Goal: Information Seeking & Learning: Learn about a topic

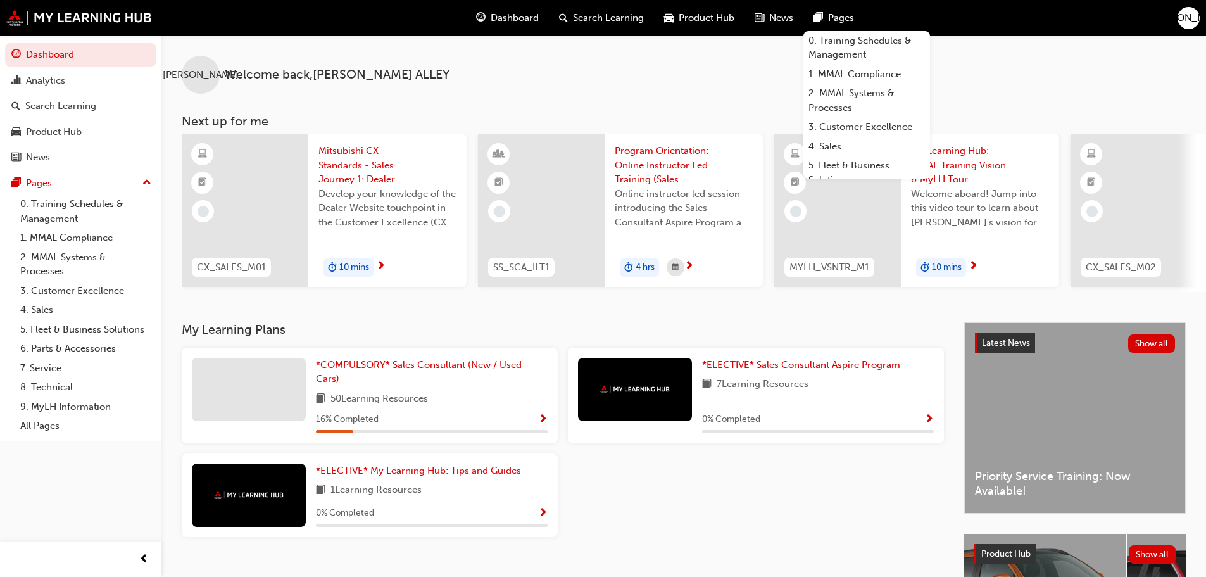
click at [396, 192] on span "Develop your knowledge of the Dealer Website touchpoint in the Customer Excelle…" at bounding box center [387, 208] width 138 height 43
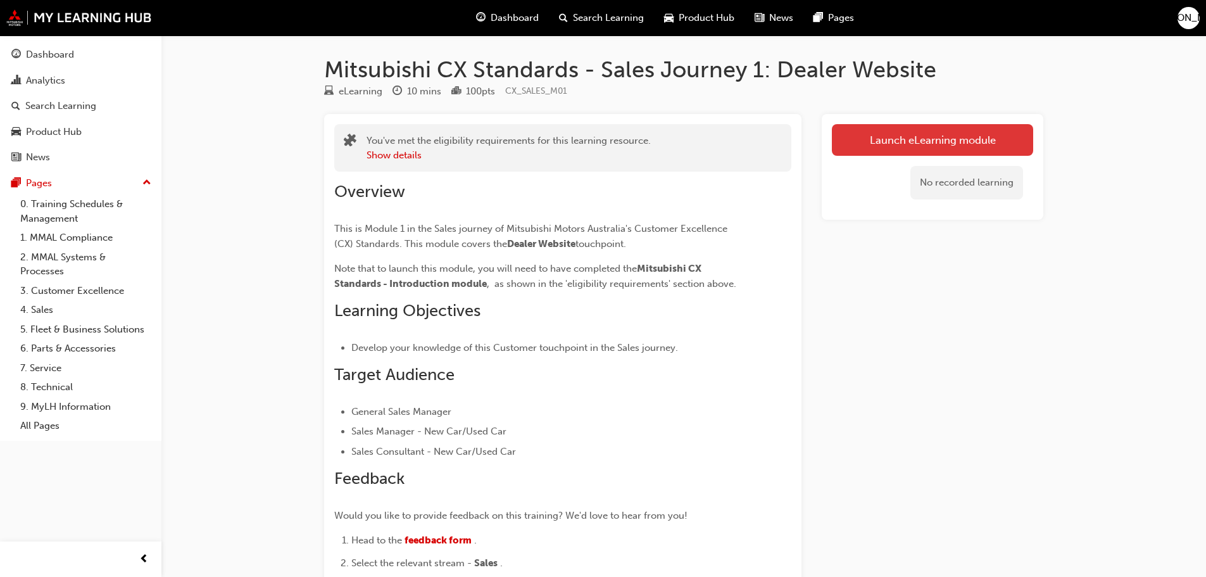
click at [864, 133] on link "Launch eLearning module" at bounding box center [932, 140] width 201 height 32
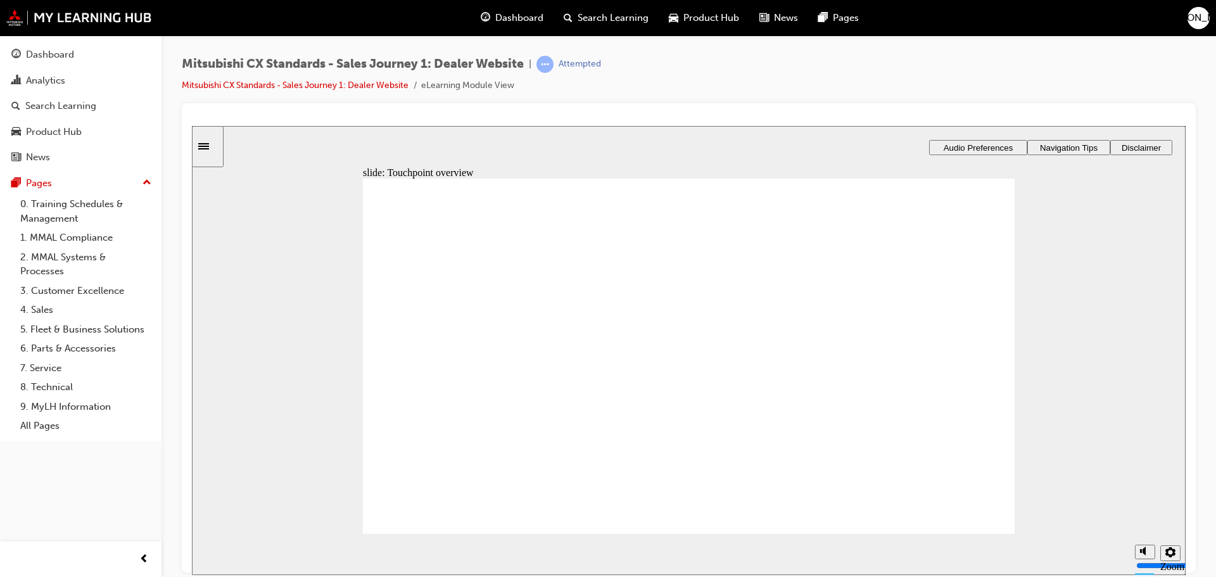
drag, startPoint x: 659, startPoint y: 460, endPoint x: 779, endPoint y: 434, distance: 122.3
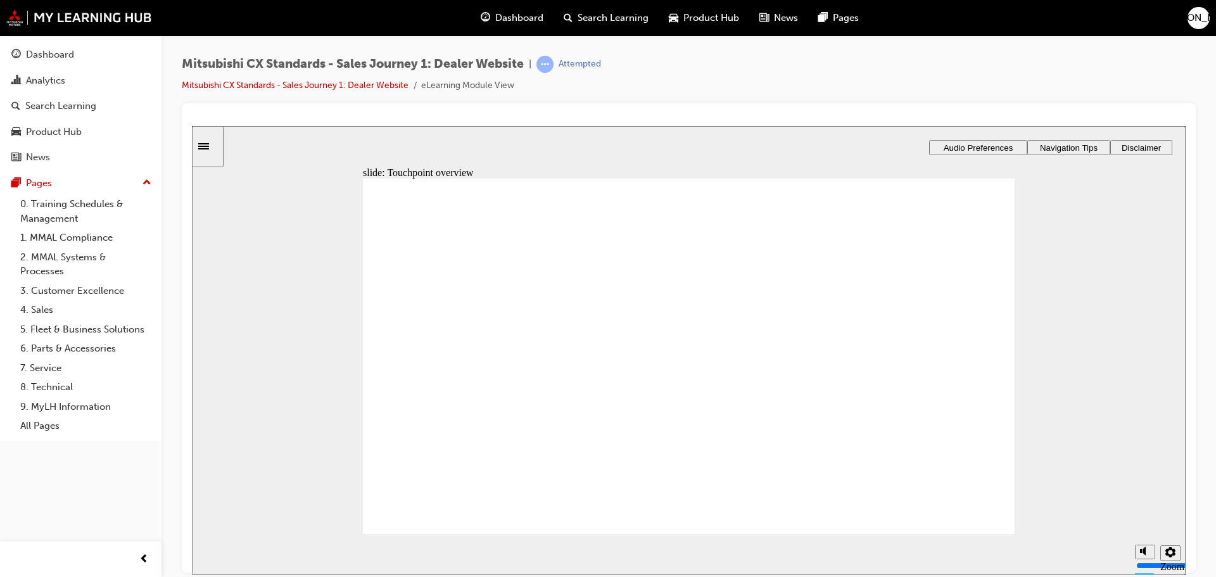
drag, startPoint x: 880, startPoint y: 237, endPoint x: 917, endPoint y: 317, distance: 88.4
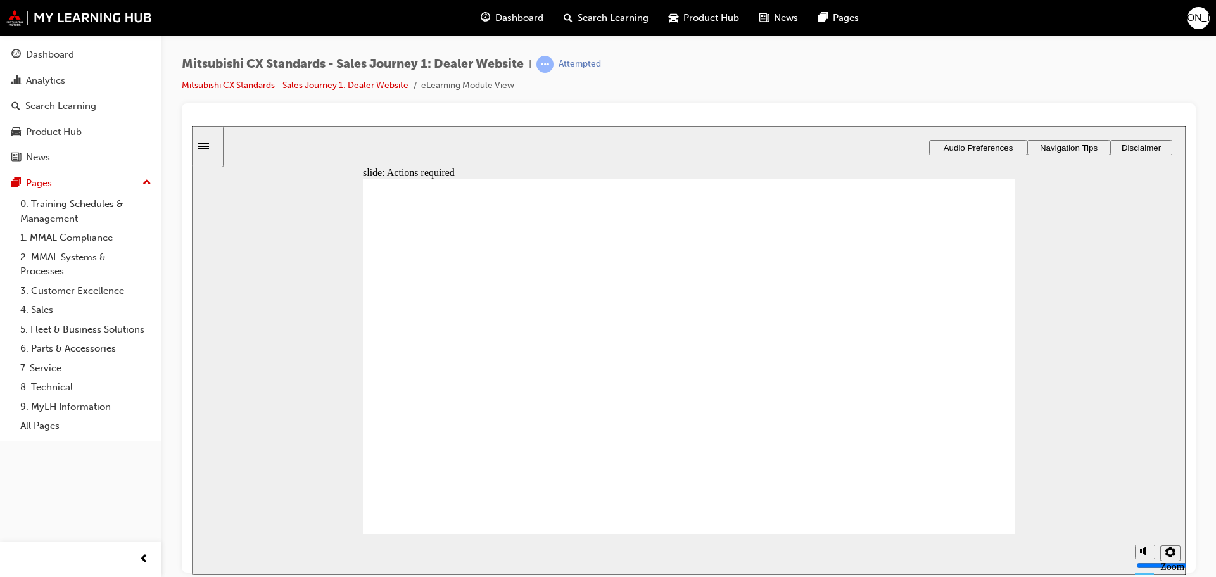
drag, startPoint x: 914, startPoint y: 372, endPoint x: 901, endPoint y: 381, distance: 16.0
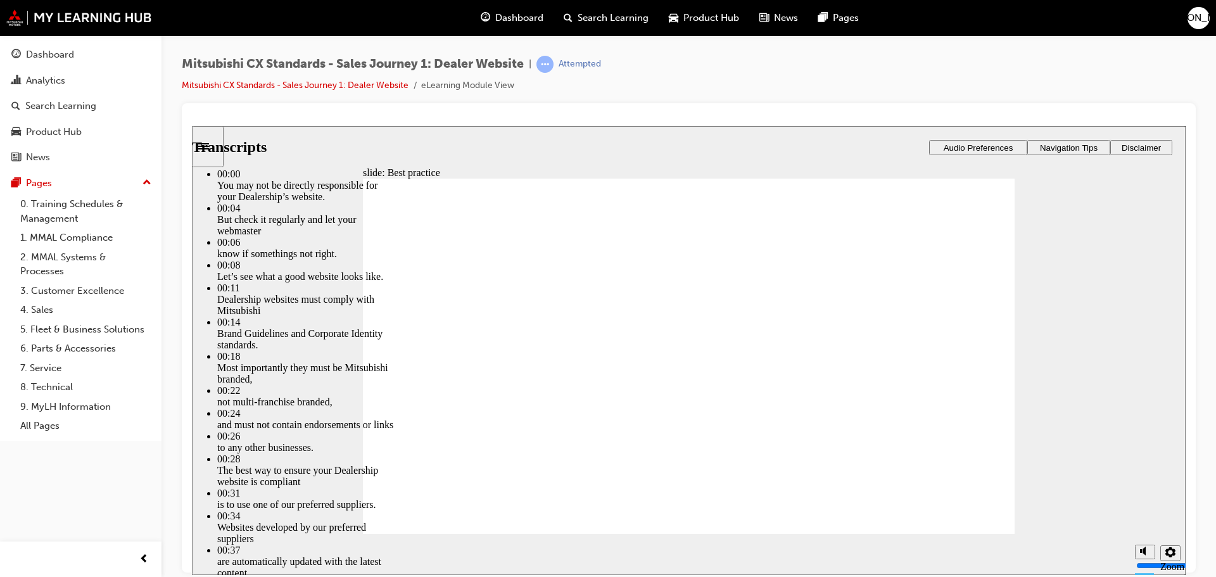
type input "3"
type input "2"
type input "3"
type input "2"
type input "3"
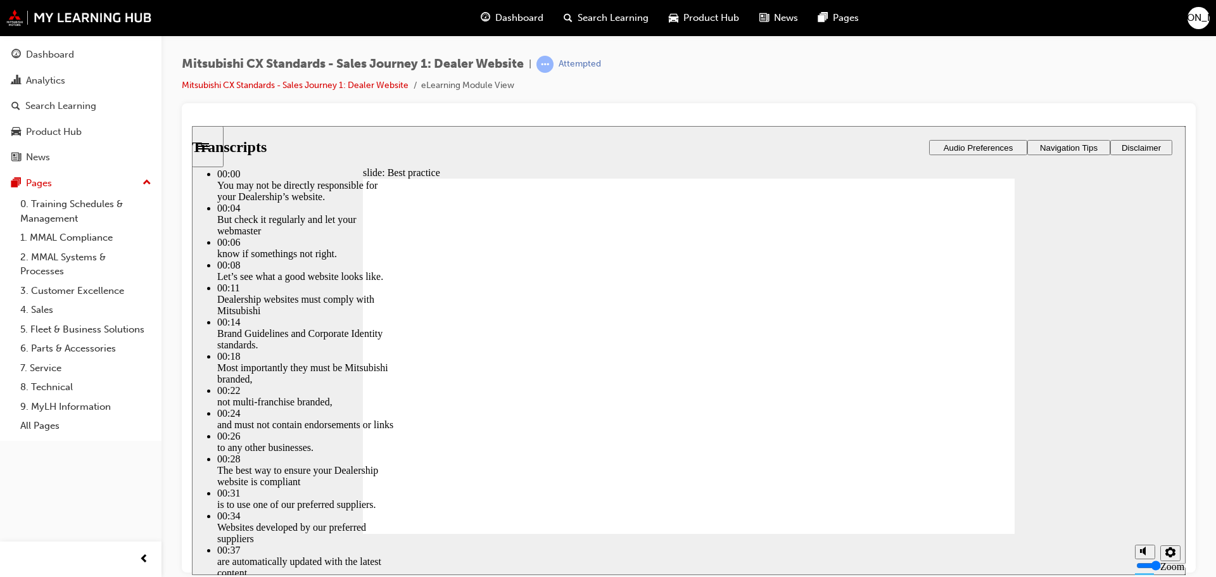
type input "2"
type input "3"
type input "2"
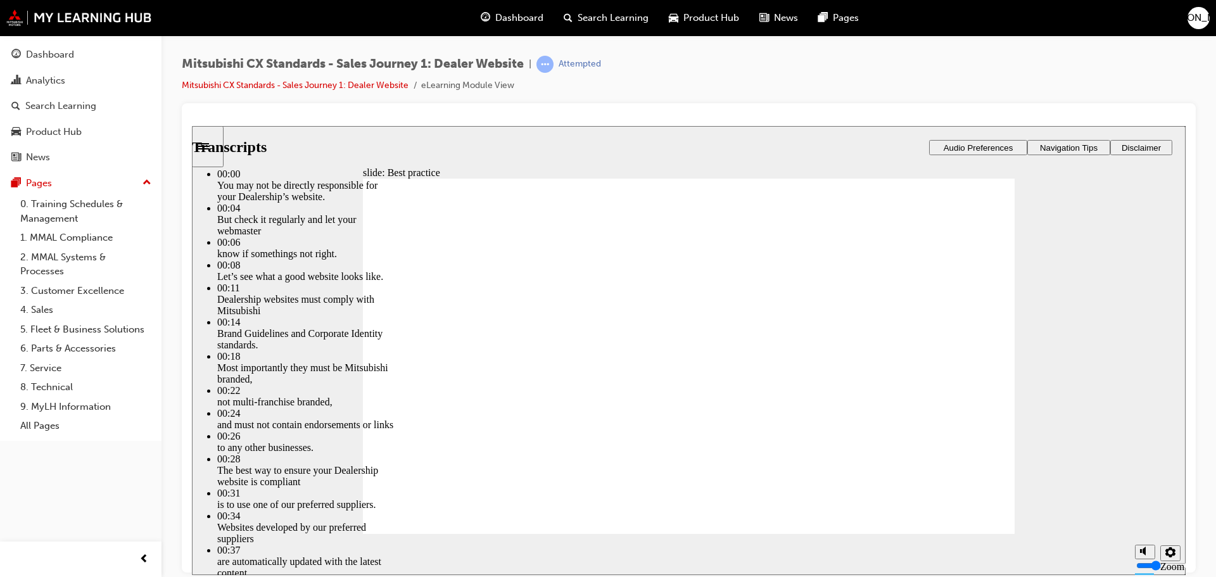
type input "4"
type input "2"
type input "3"
type input "4"
type input "3"
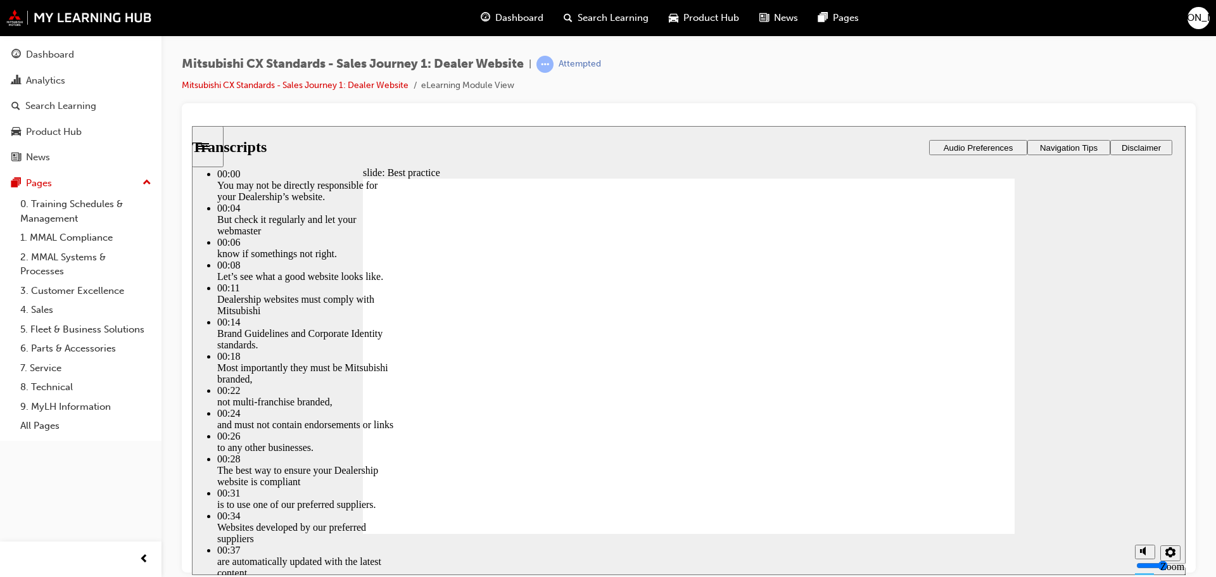
type input "3"
type input "4"
type input "3"
type input "4"
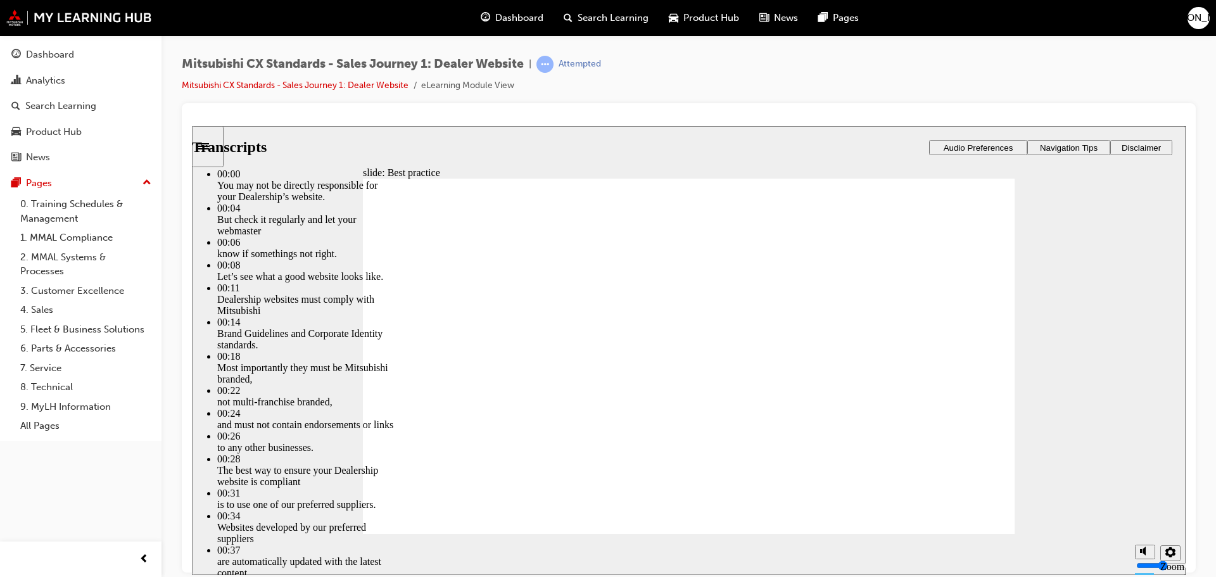
type input "3"
type input "4"
type input "3"
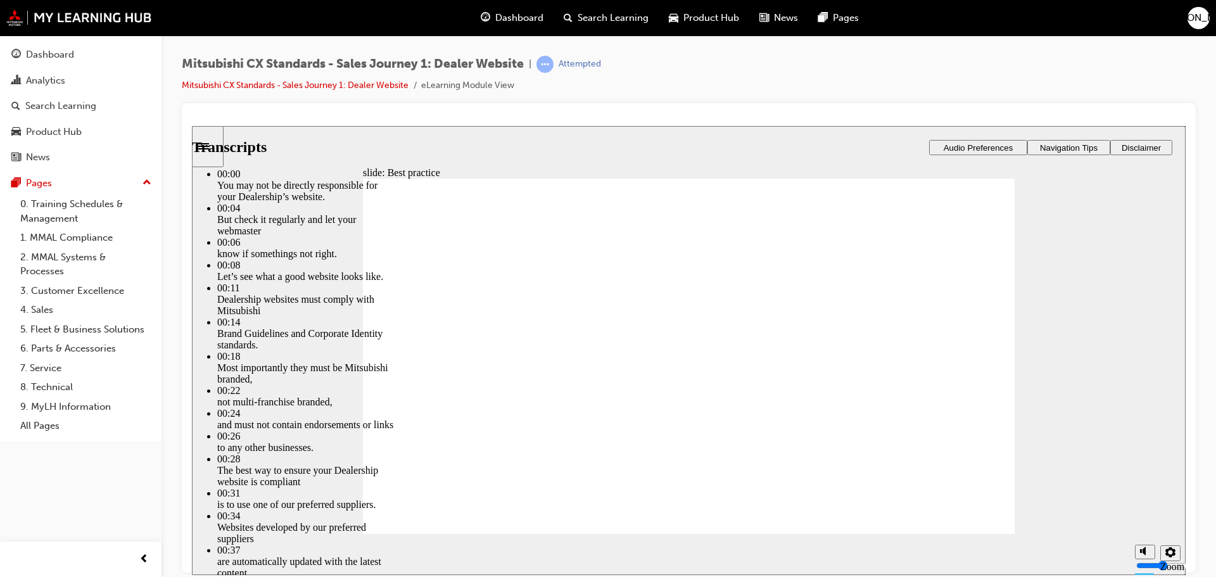
type input "4"
type input "3"
type input "4"
type input "3"
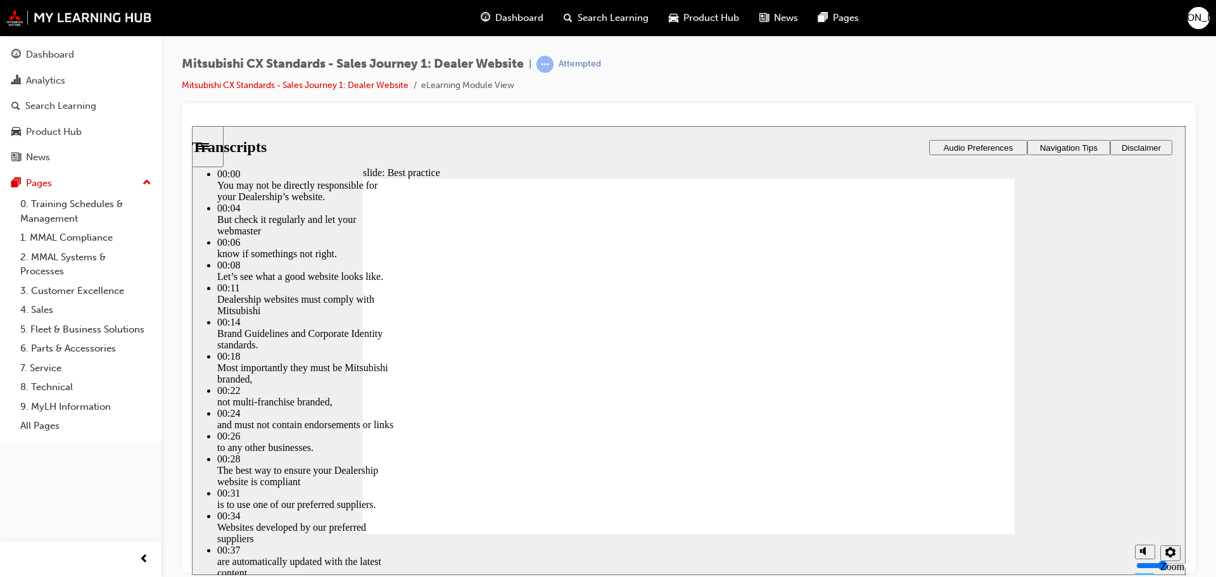
type input "4"
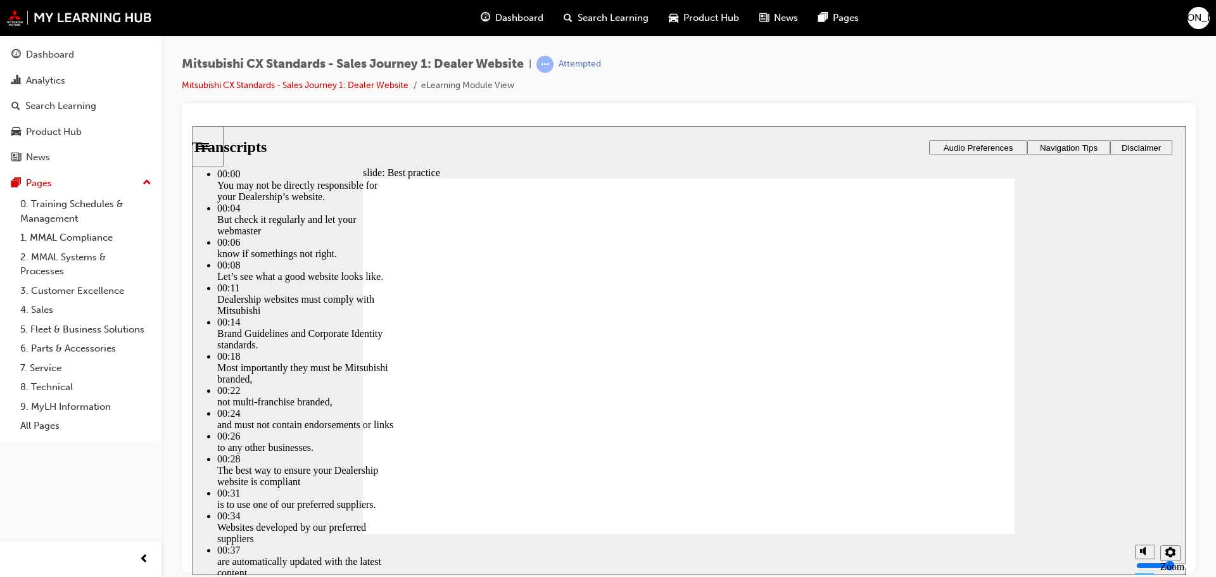
type input "4"
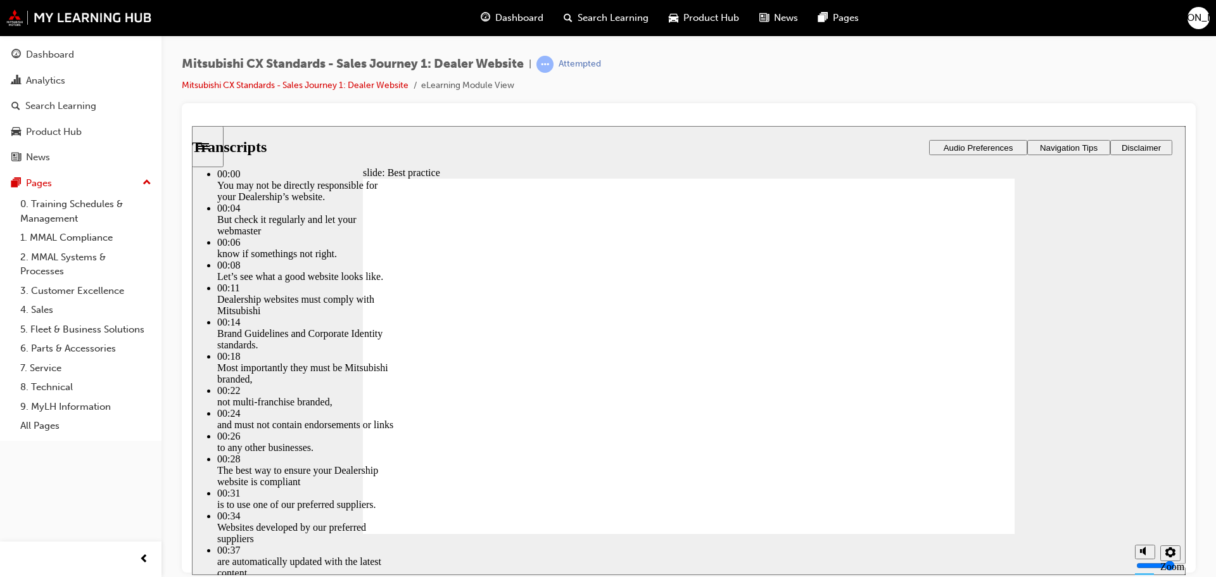
type input "4"
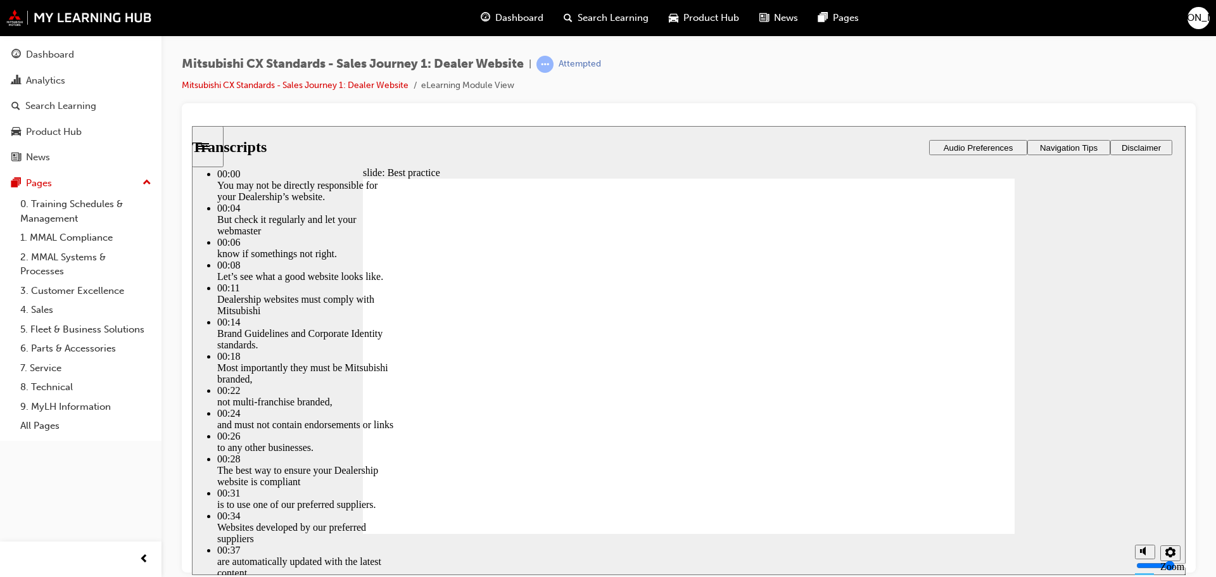
type input "4"
type input "5"
type input "4"
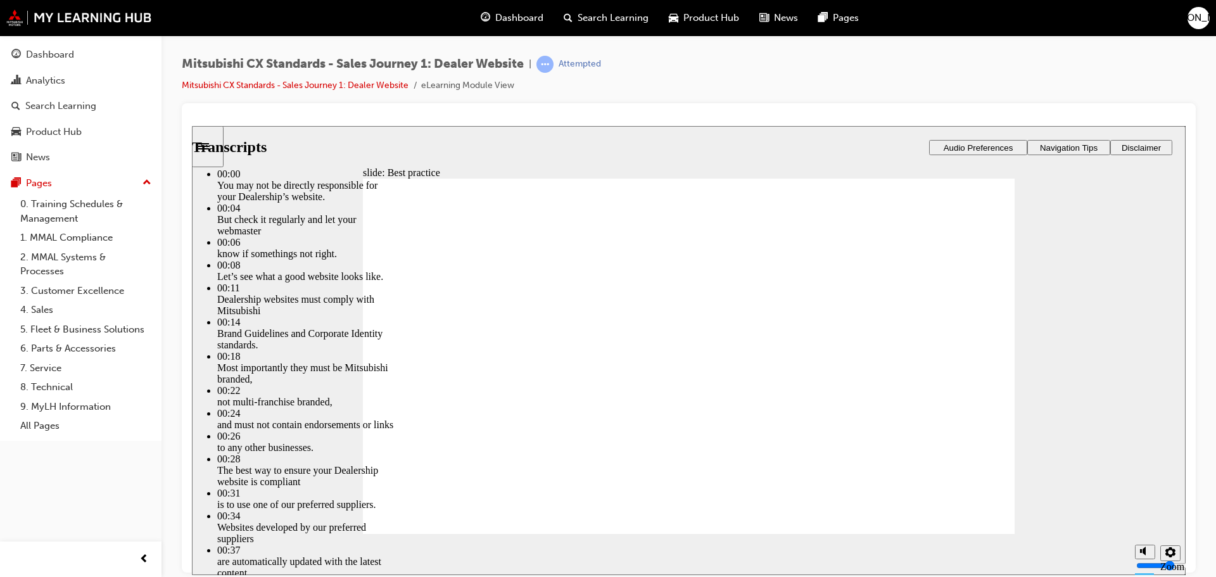
type input "5"
type input "4"
type input "5"
drag, startPoint x: 811, startPoint y: 494, endPoint x: 810, endPoint y: 485, distance: 8.9
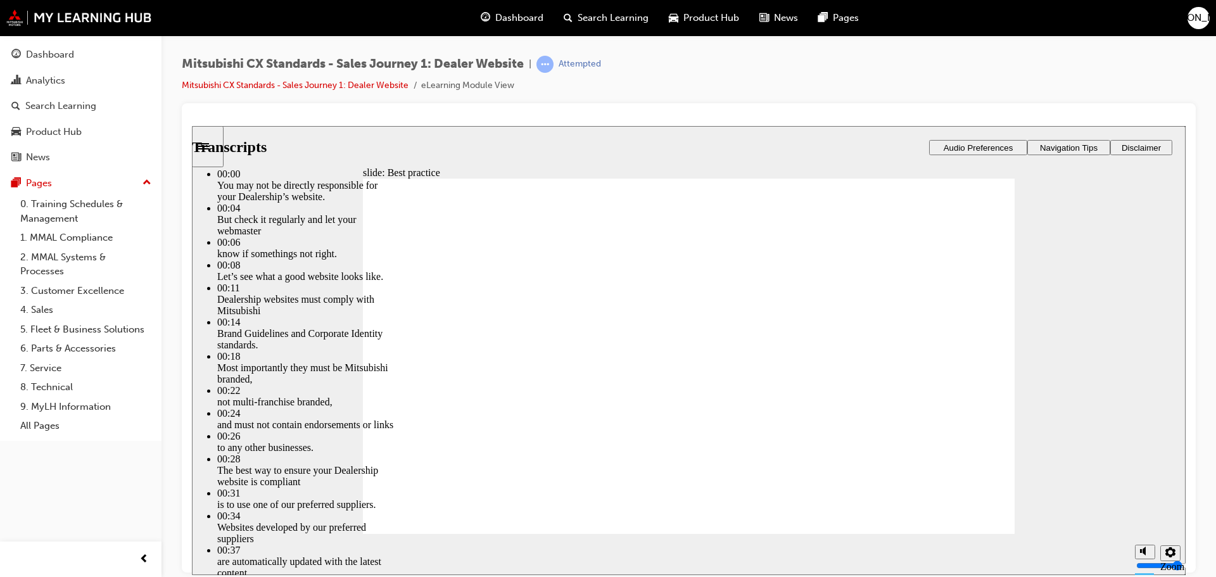
type input "5"
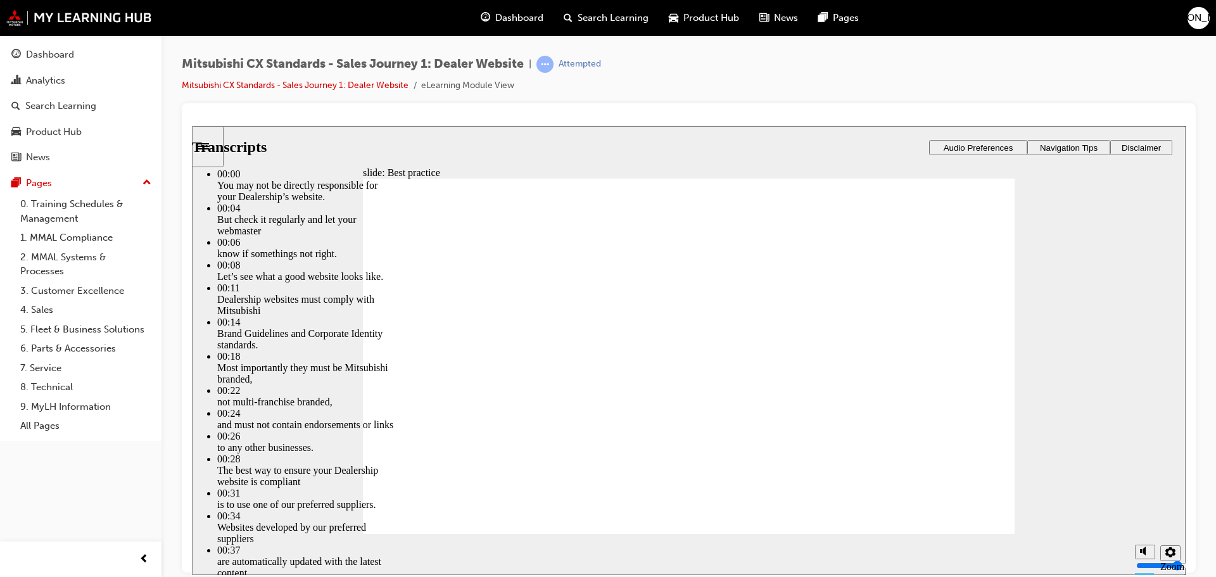
type input "5"
type input "6"
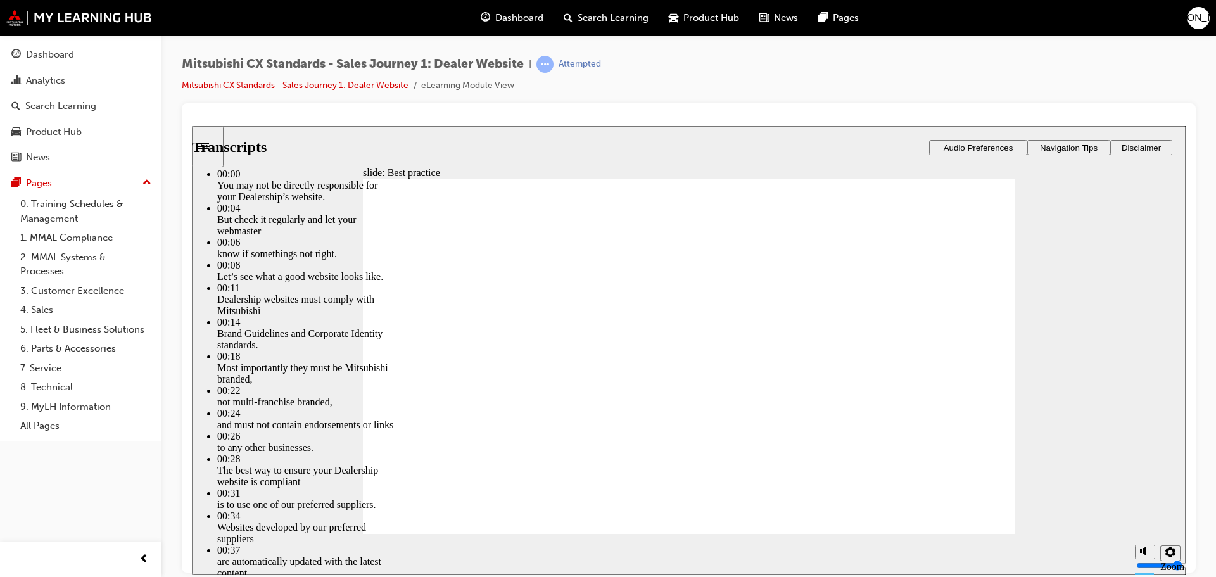
type input "5"
type input "6"
type input "5"
type input "6"
type input "5"
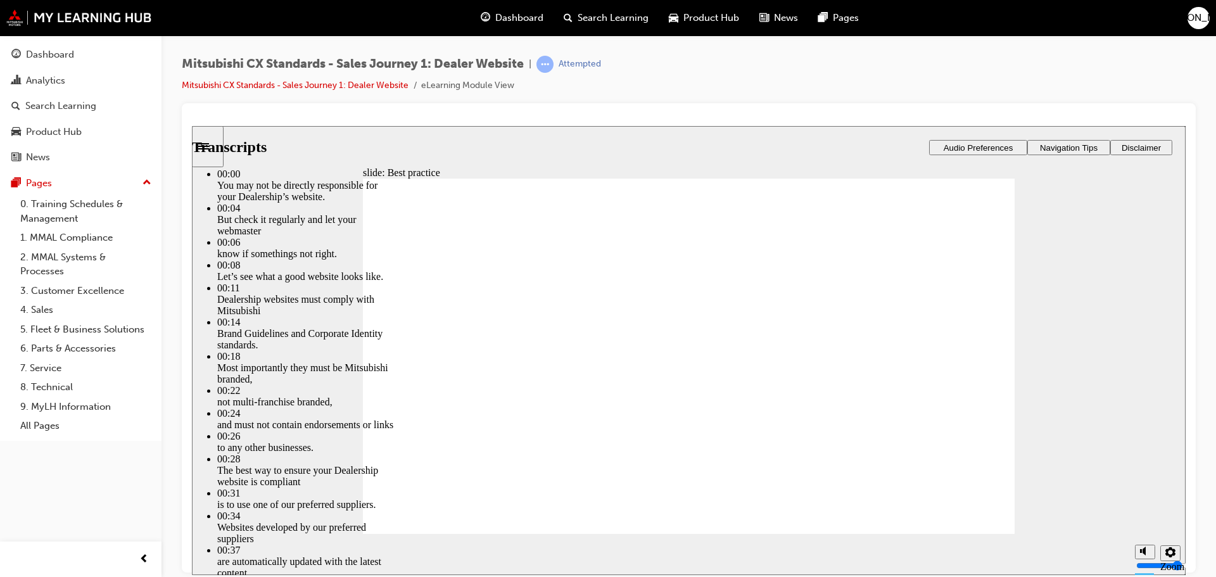
type input "6"
type input "5"
type input "7"
type input "5"
type input "7"
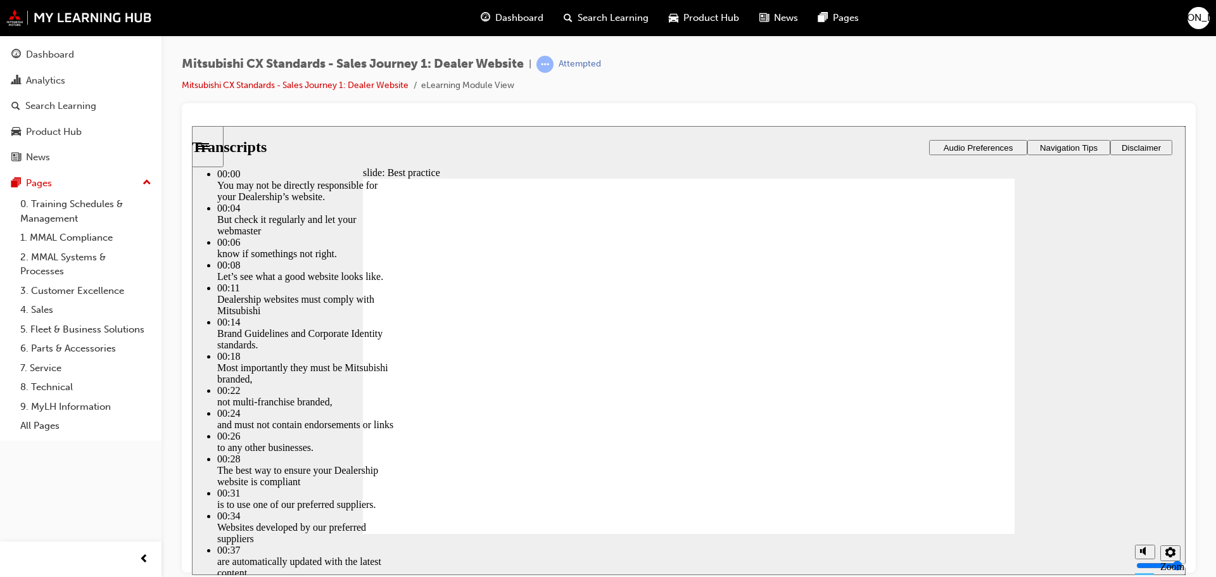
type input "5"
type input "7"
type input "5"
type input "7"
type input "5"
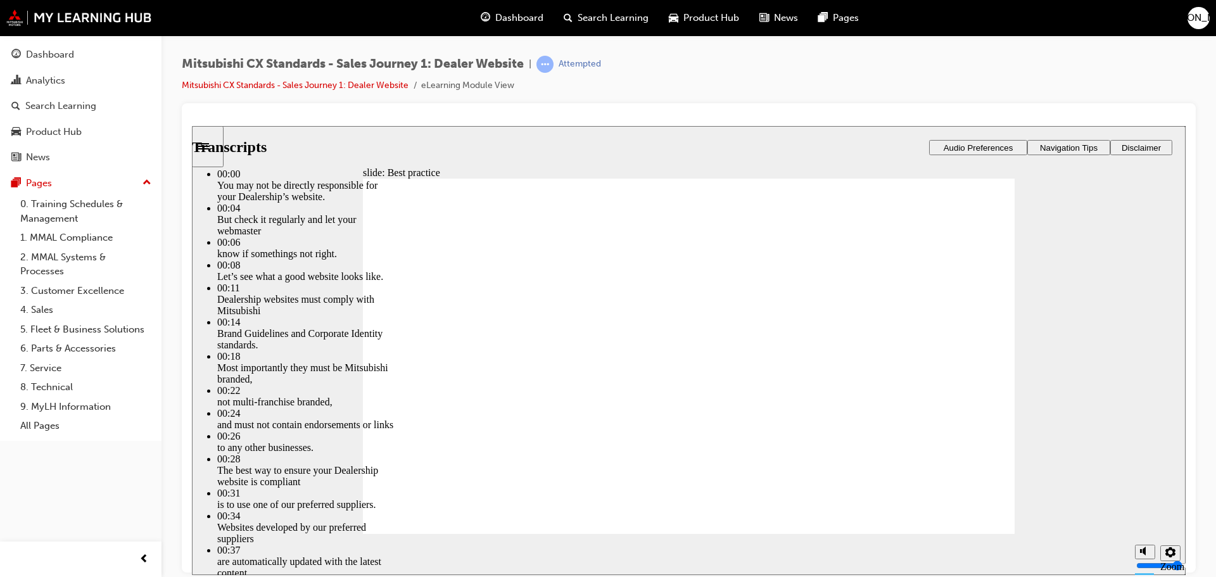
type input "8"
type input "5"
type input "8"
type input "5"
type input "8"
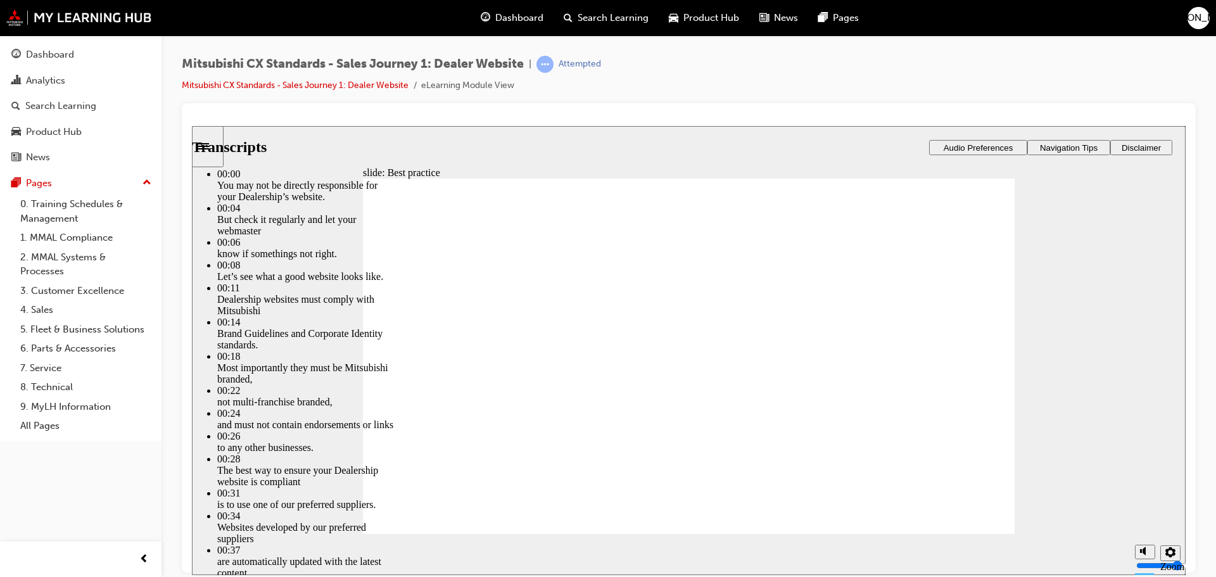
type input "5"
type input "9"
type input "5"
type input "9"
type input "5"
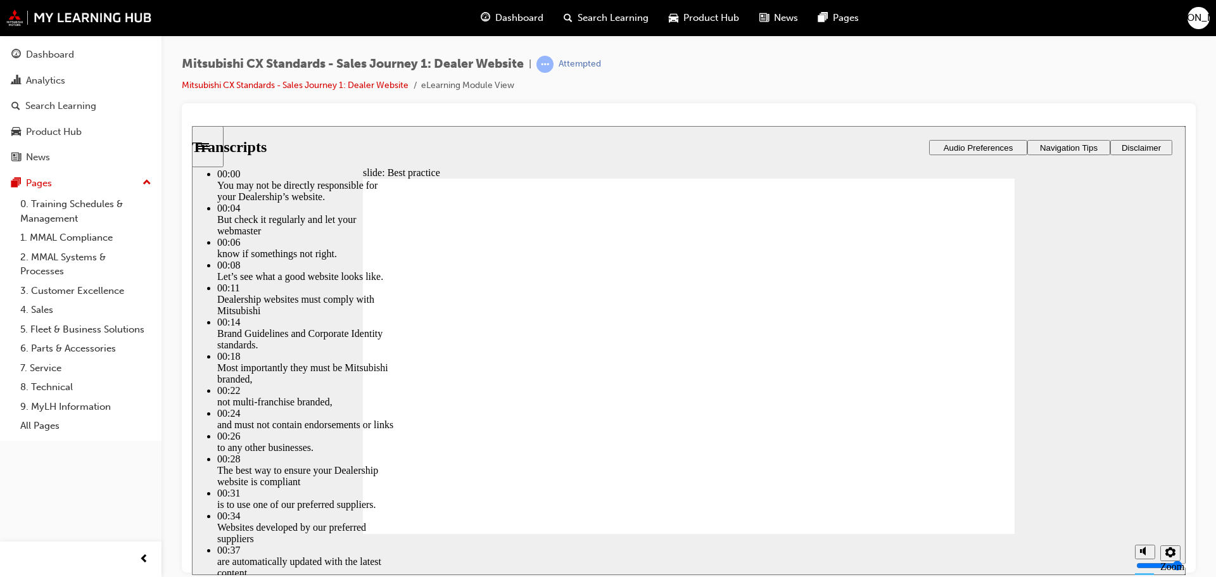
type input "9"
type input "5"
type input "9"
type input "5"
type input "10"
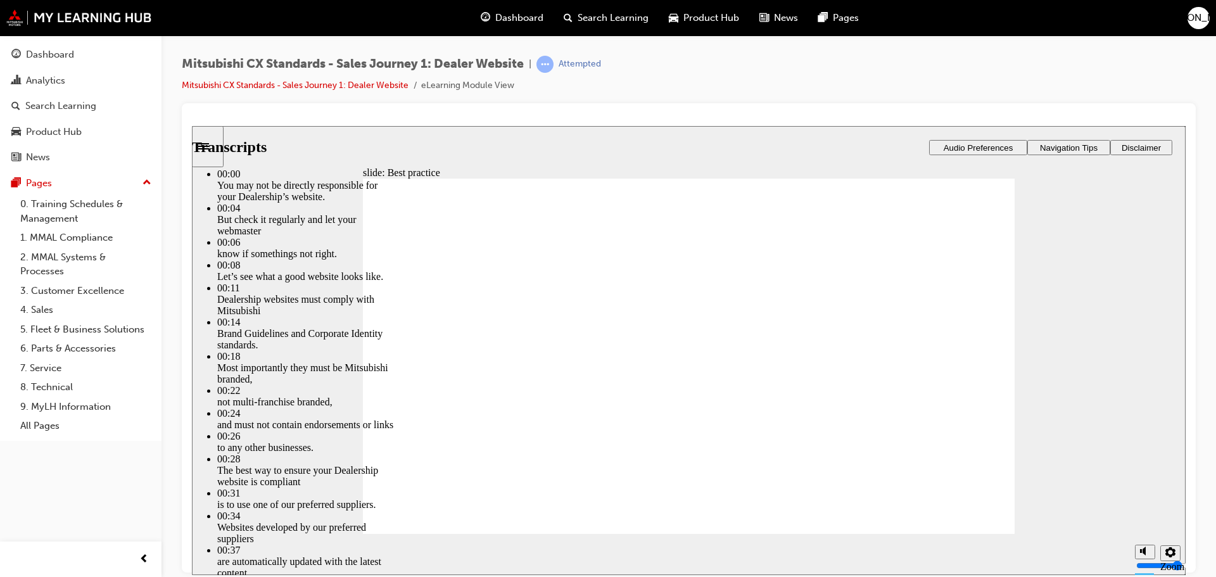
type input "5"
type input "10"
type input "5"
type input "10"
type input "5"
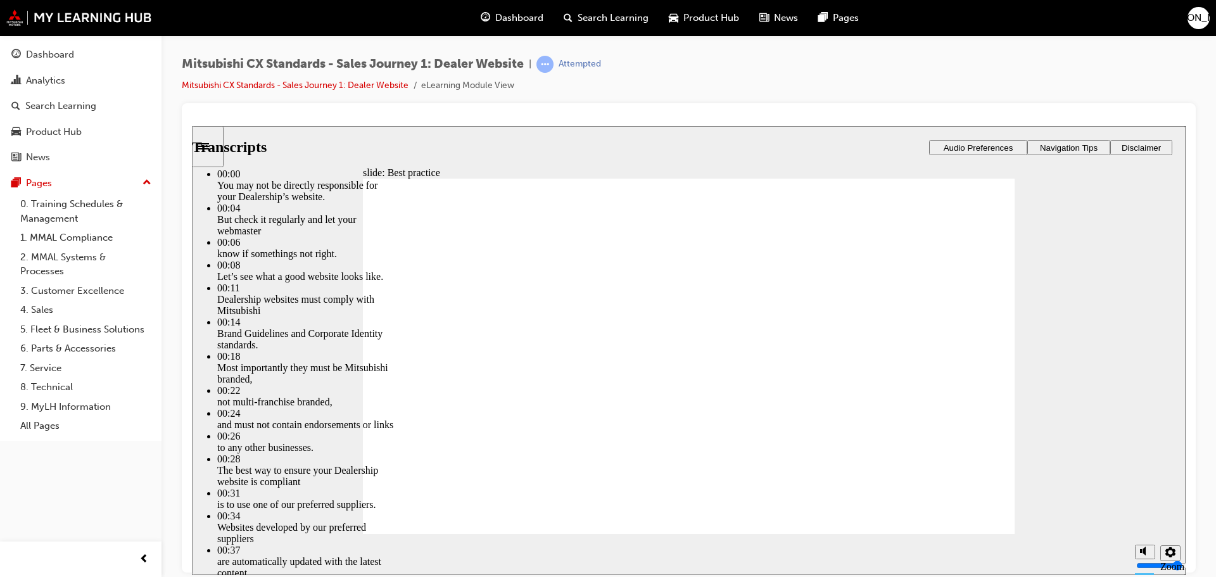
type input "10"
type input "5"
type input "11"
type input "5"
type input "11"
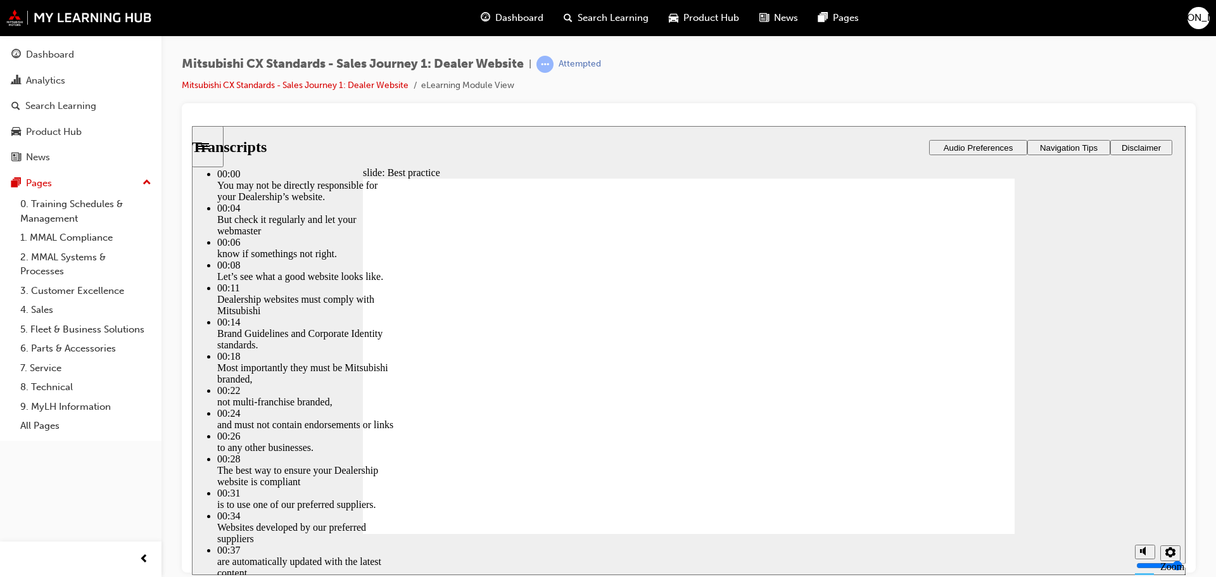
type input "5"
type input "11"
type input "5"
type input "11"
type input "5"
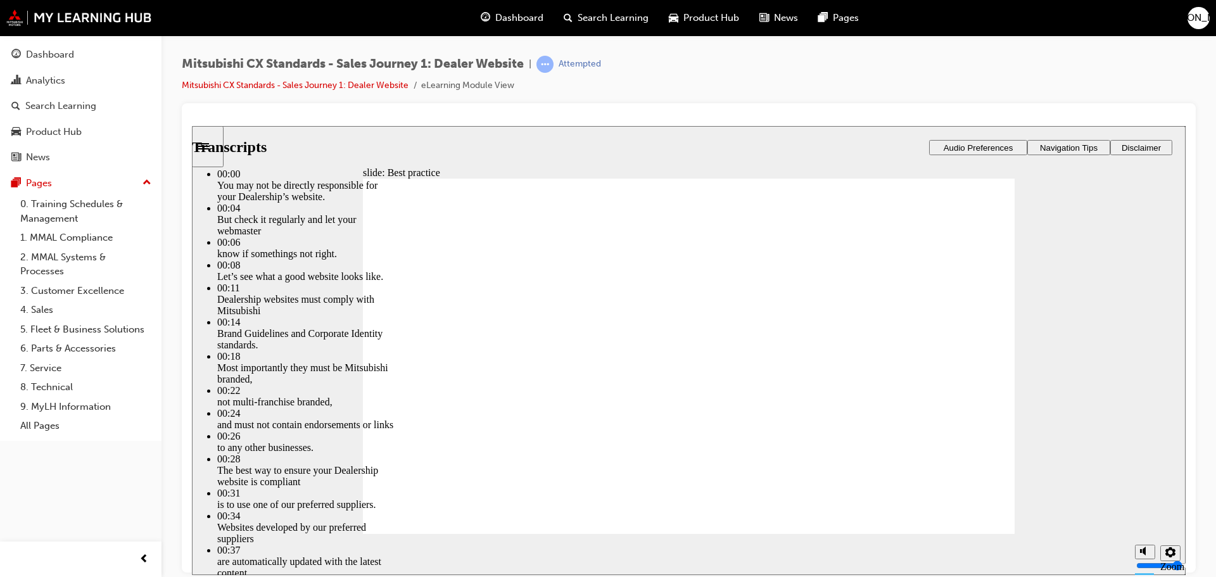
type input "11"
type input "5"
type input "12"
type input "5"
type input "12"
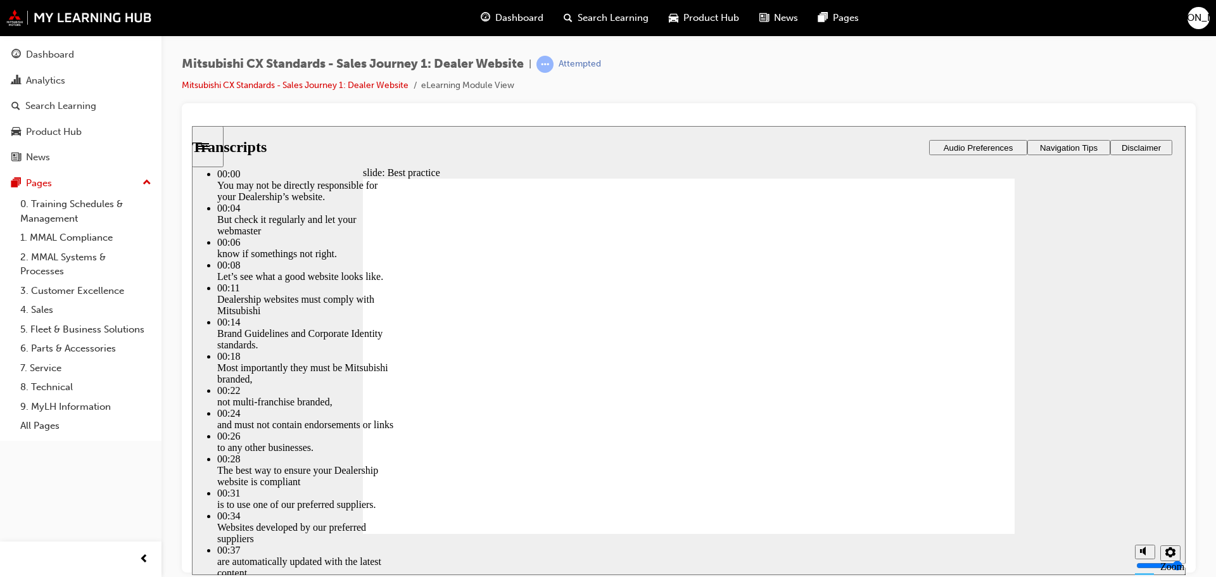
type input "5"
type input "12"
type input "5"
type input "12"
type input "5"
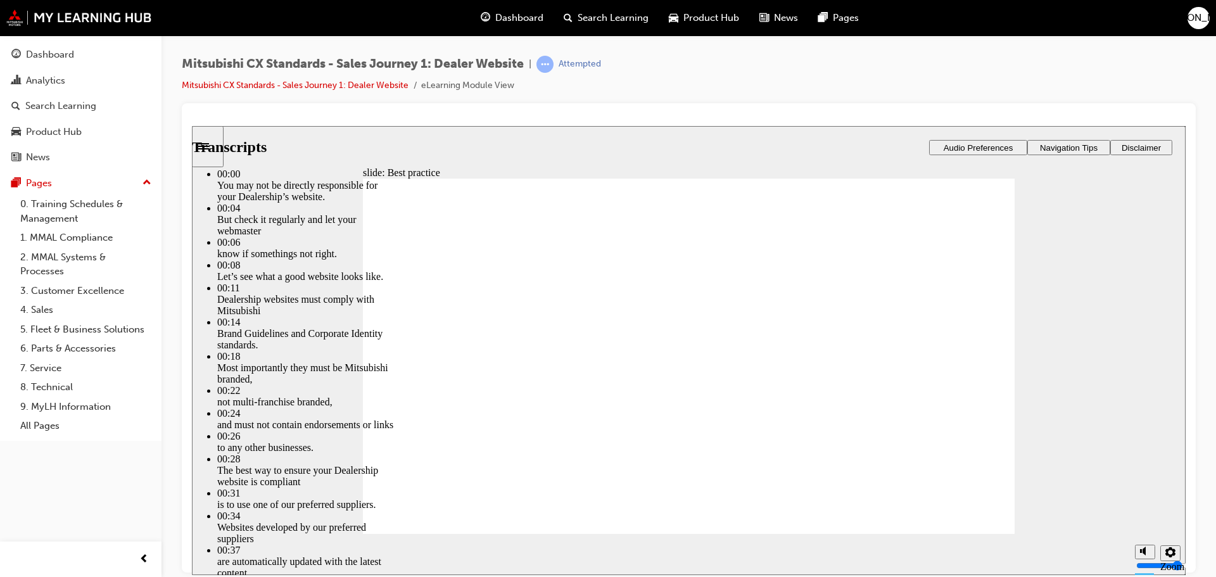
type input "12"
type input "5"
type input "13"
type input "5"
type input "13"
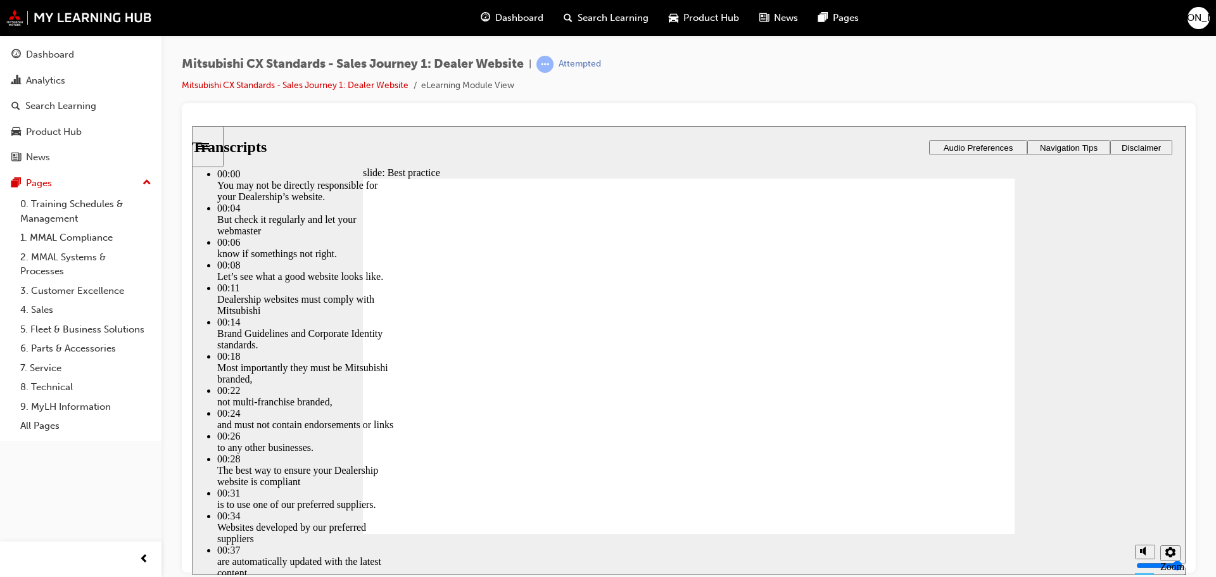
type input "5"
type input "13"
type input "5"
type input "13"
type input "5"
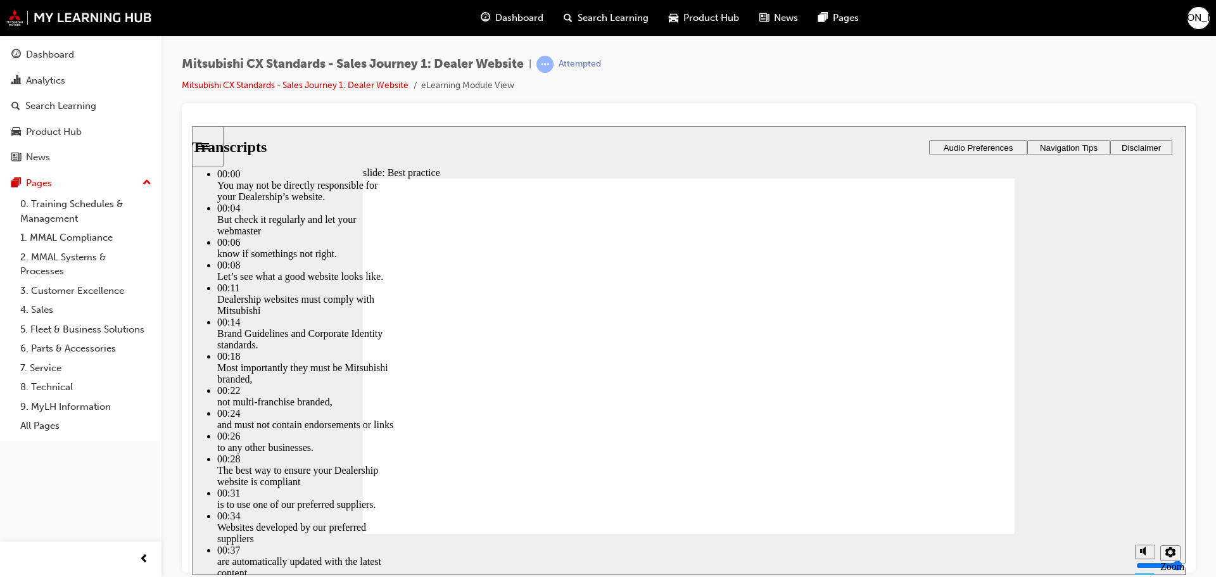
type input "13"
type input "5"
type input "14"
type input "5"
type input "14"
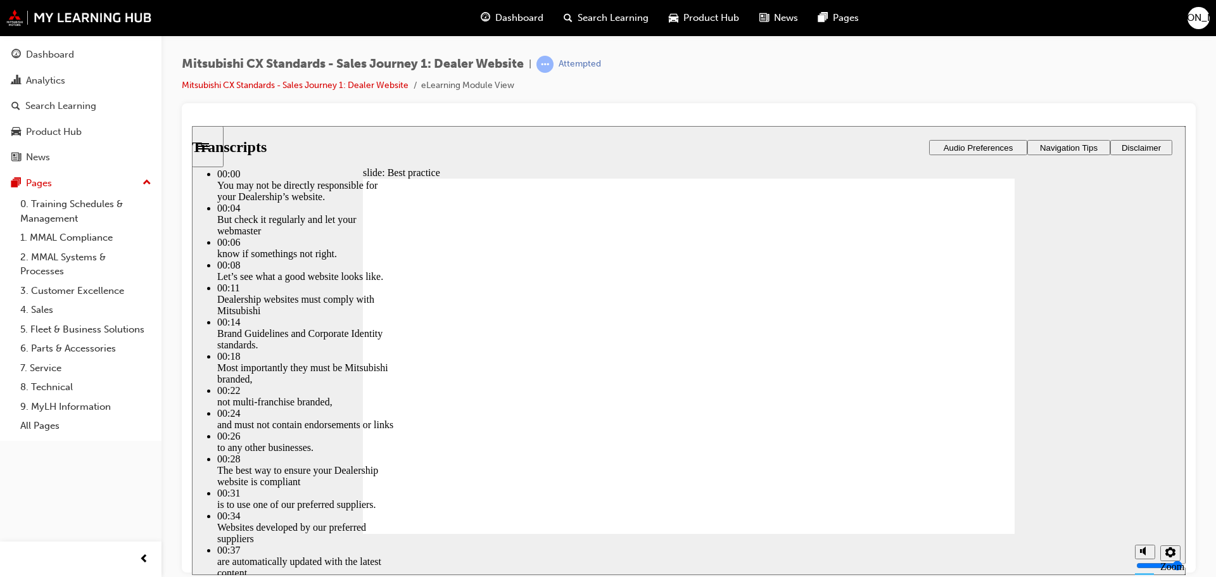
type input "5"
type input "14"
type input "5"
type input "14"
type input "5"
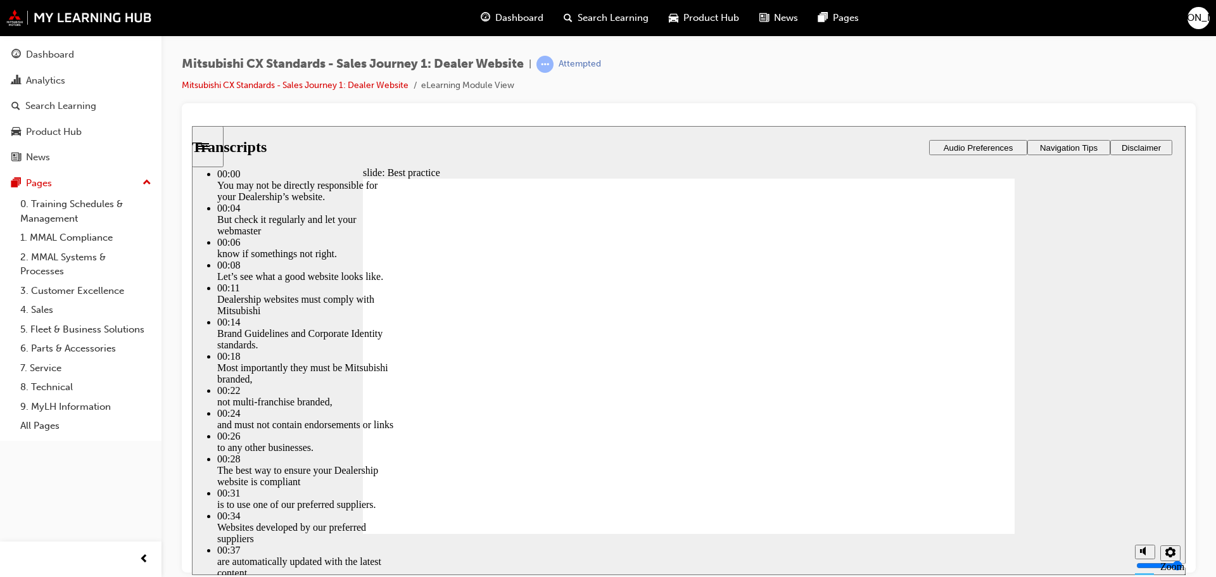
type input "15"
type input "5"
type input "15"
type input "5"
type input "15"
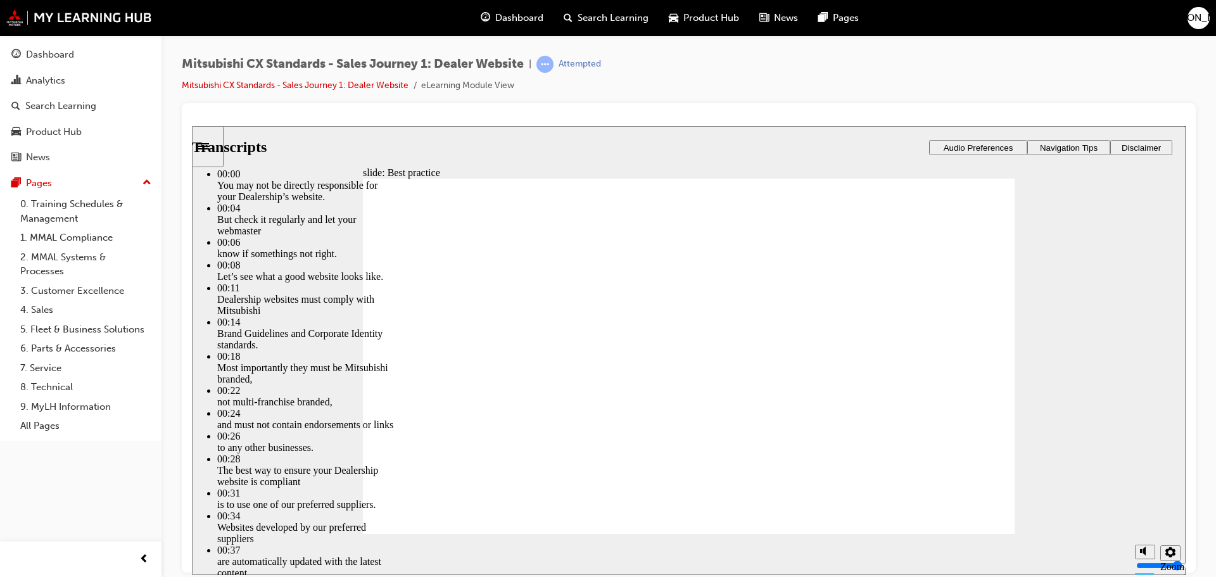
type input "5"
type input "15"
type input "5"
type input "16"
type input "5"
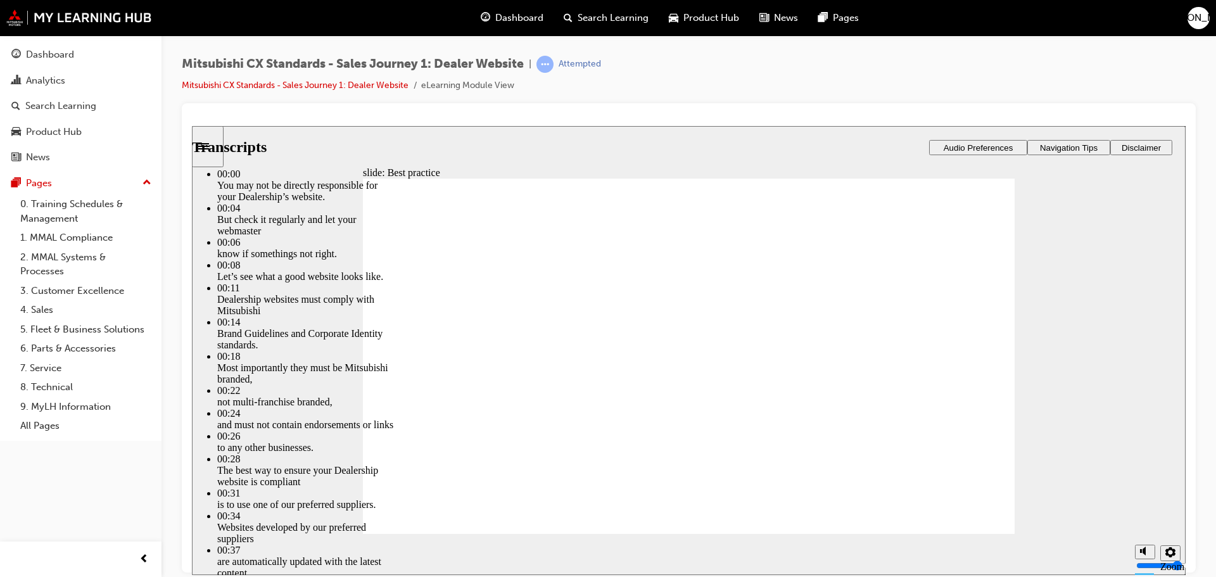
type input "16"
type input "5"
type input "16"
type input "5"
type input "16"
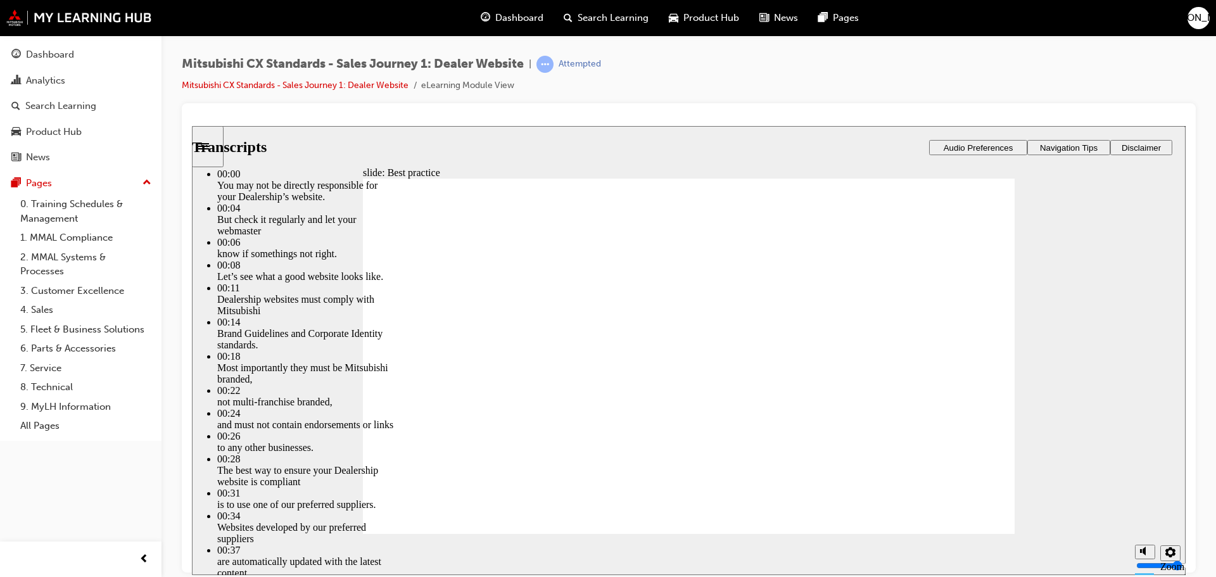
type input "5"
type input "17"
type input "5"
type input "17"
type input "5"
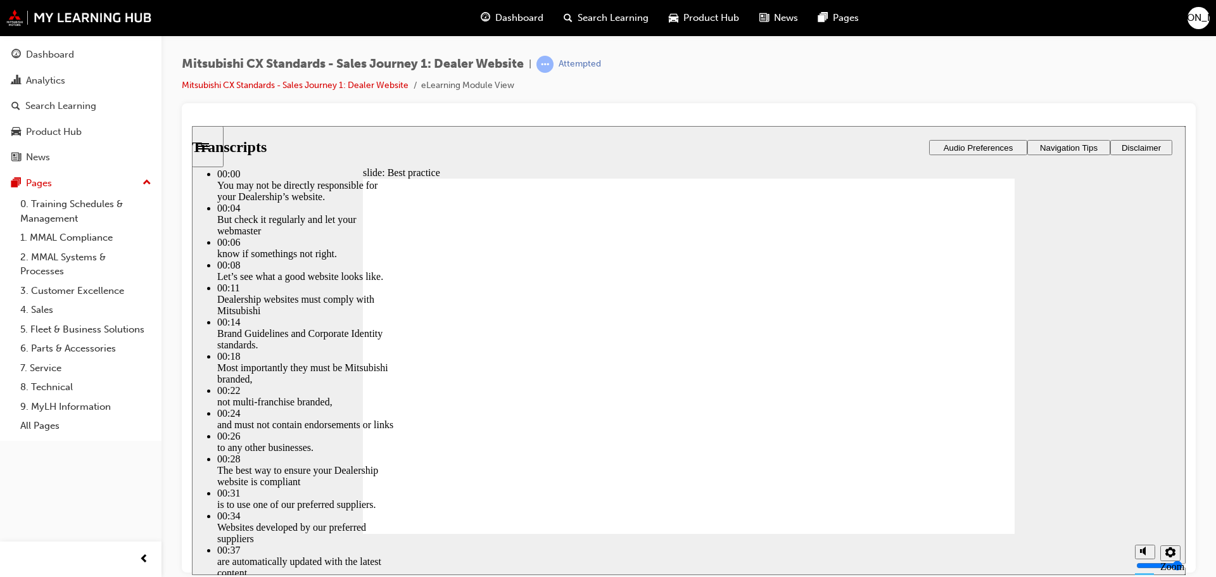
type input "17"
type input "5"
type input "3"
type input "17"
type input "3"
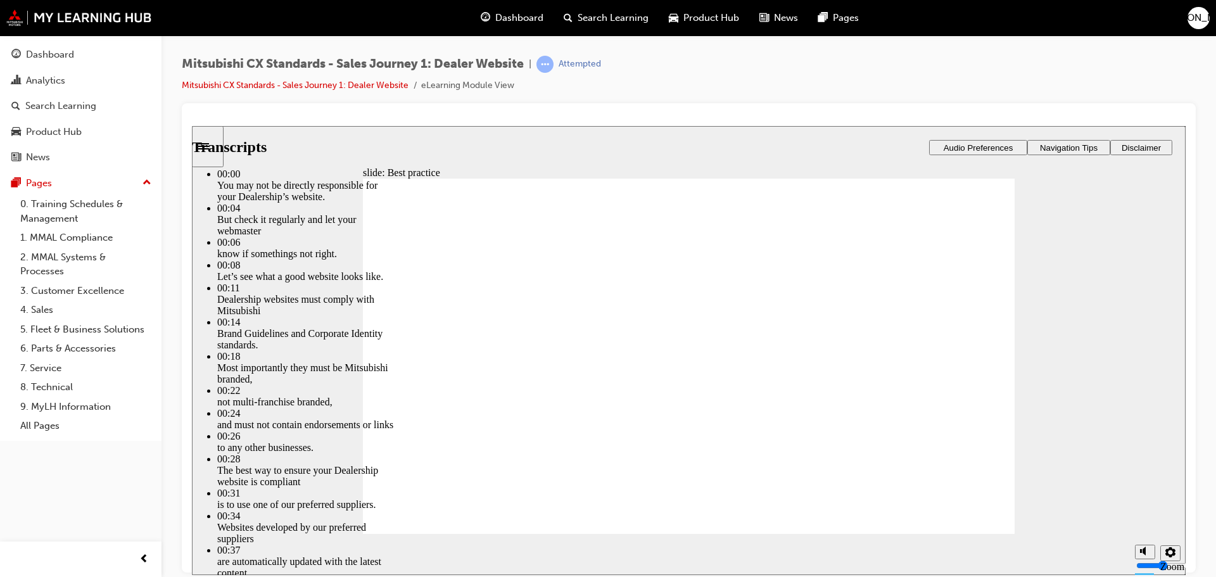
type input "18"
type input "3"
type input "18"
type input "3"
type input "18"
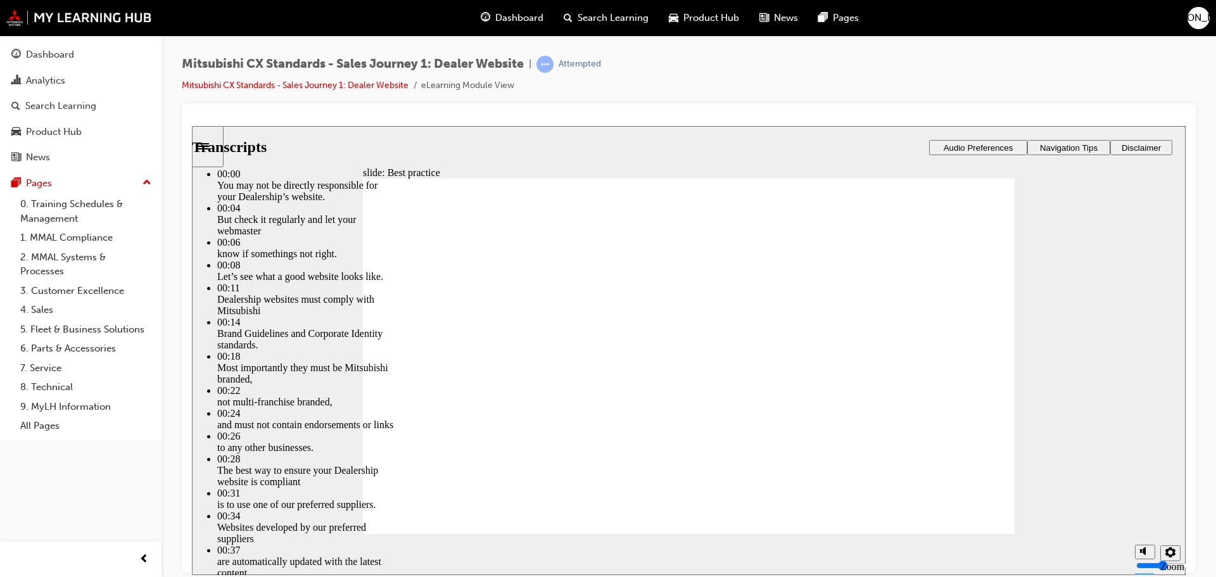
type input "3"
type input "18"
type input "3"
type input "19"
type input "3"
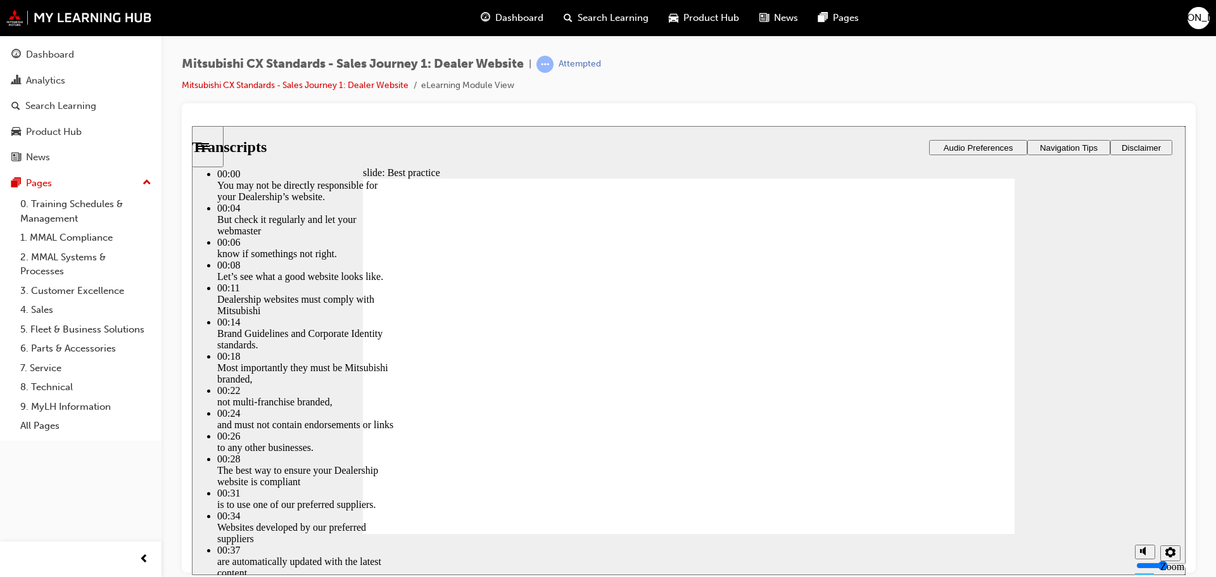
type input "19"
type input "3"
type input "19"
type input "3"
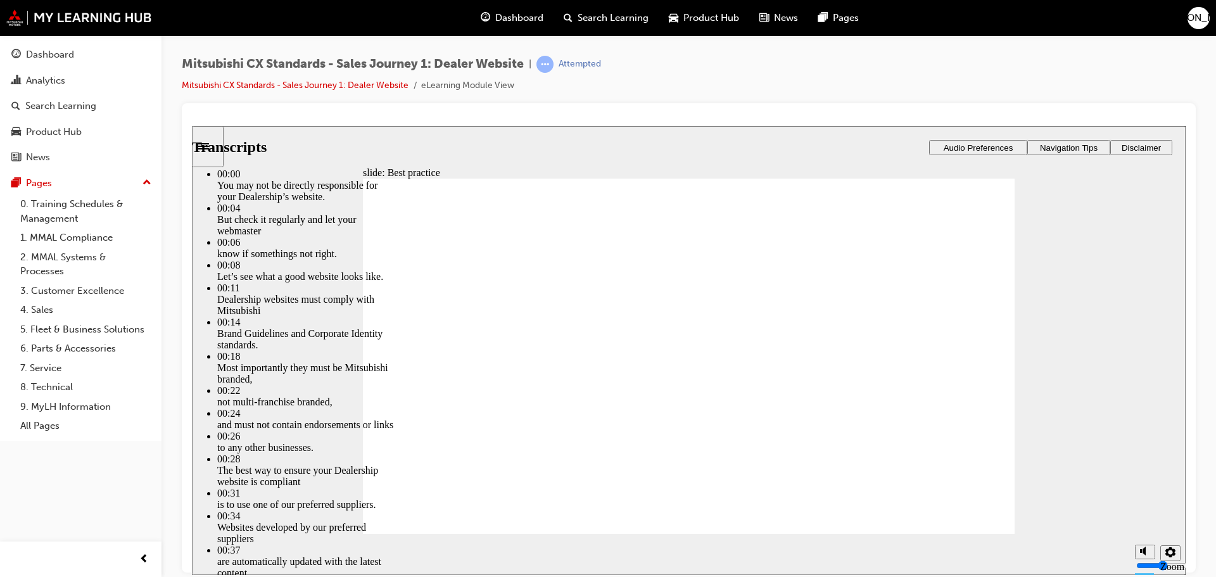
type input "3"
type input "19"
type input "3"
type input "19"
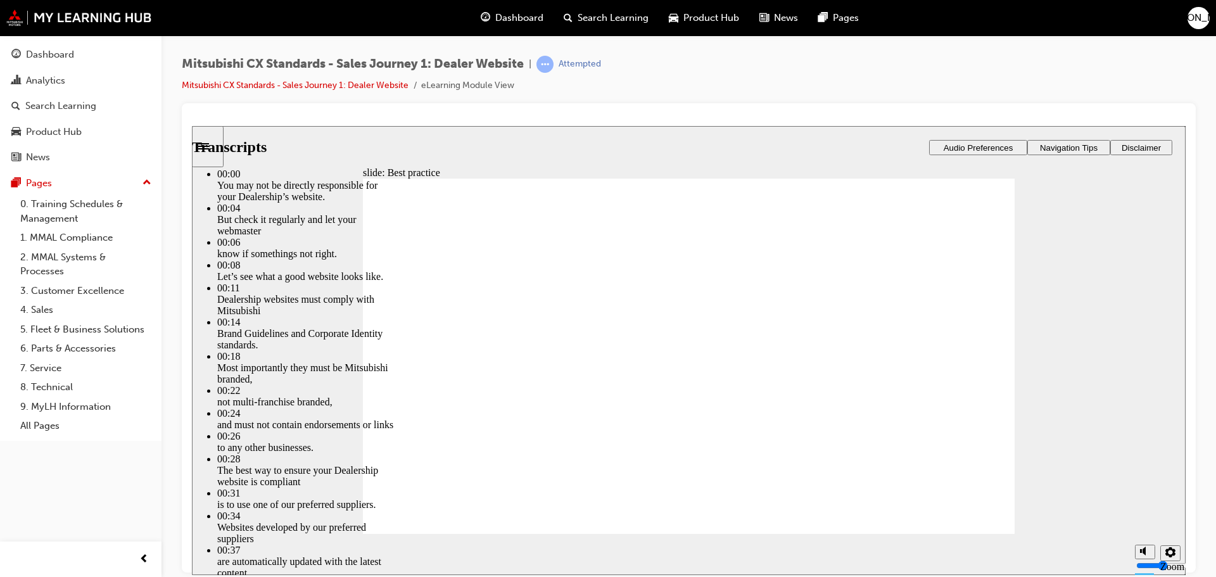
type input "3"
type input "20"
type input "3"
type input "20"
type input "3"
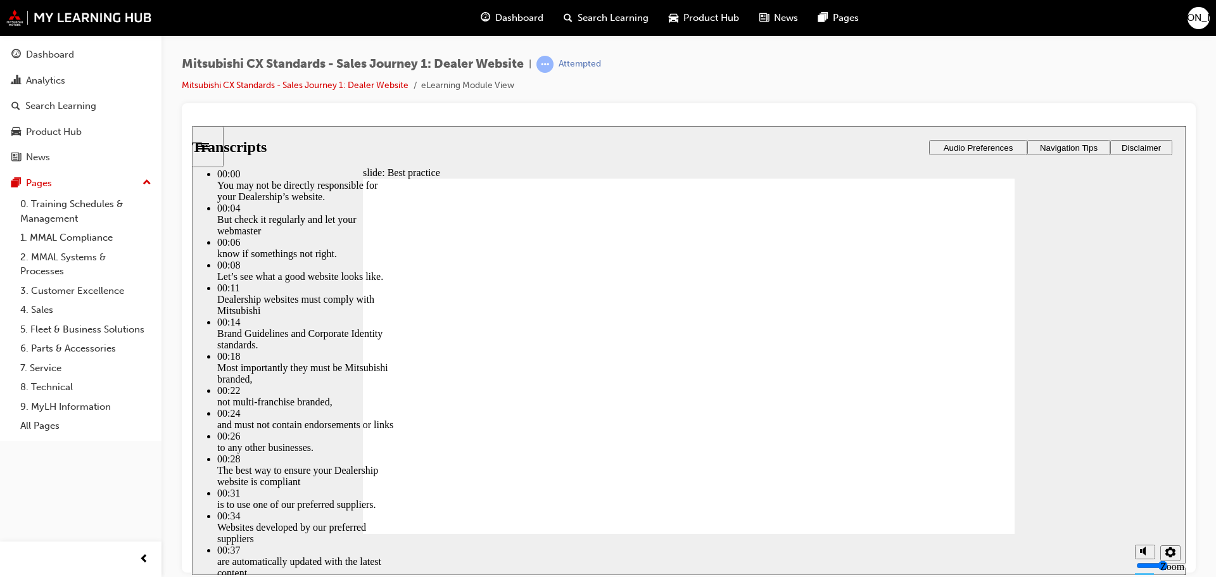
type input "20"
type input "3"
type input "20"
type input "3"
type input "21"
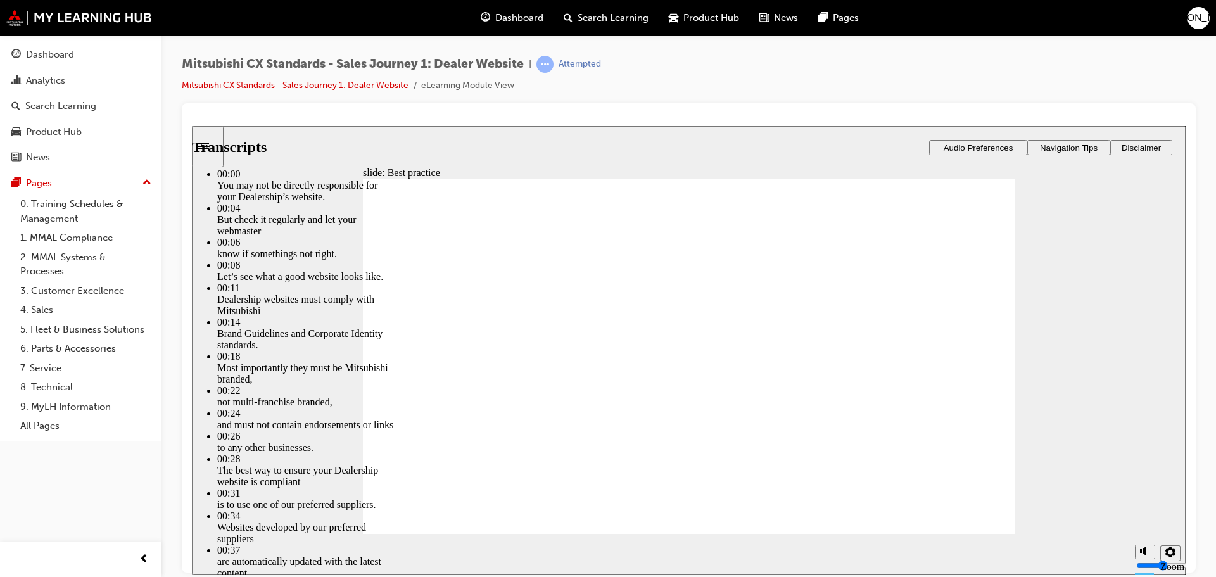
type input "3"
type input "21"
type input "3"
type input "21"
type input "3"
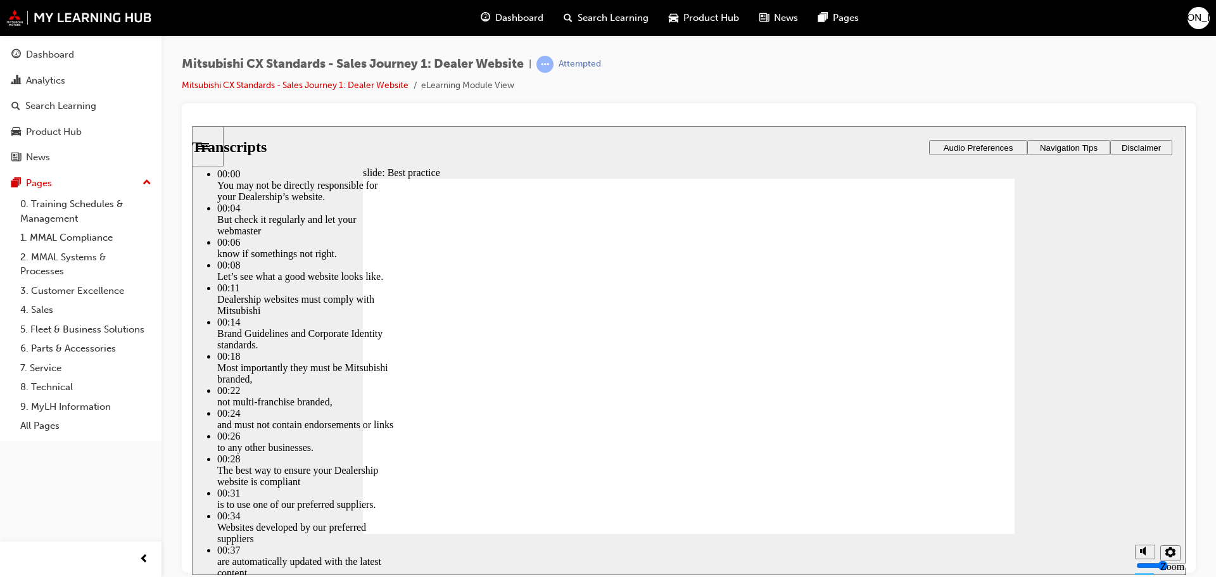
type input "22"
type input "3"
type input "22"
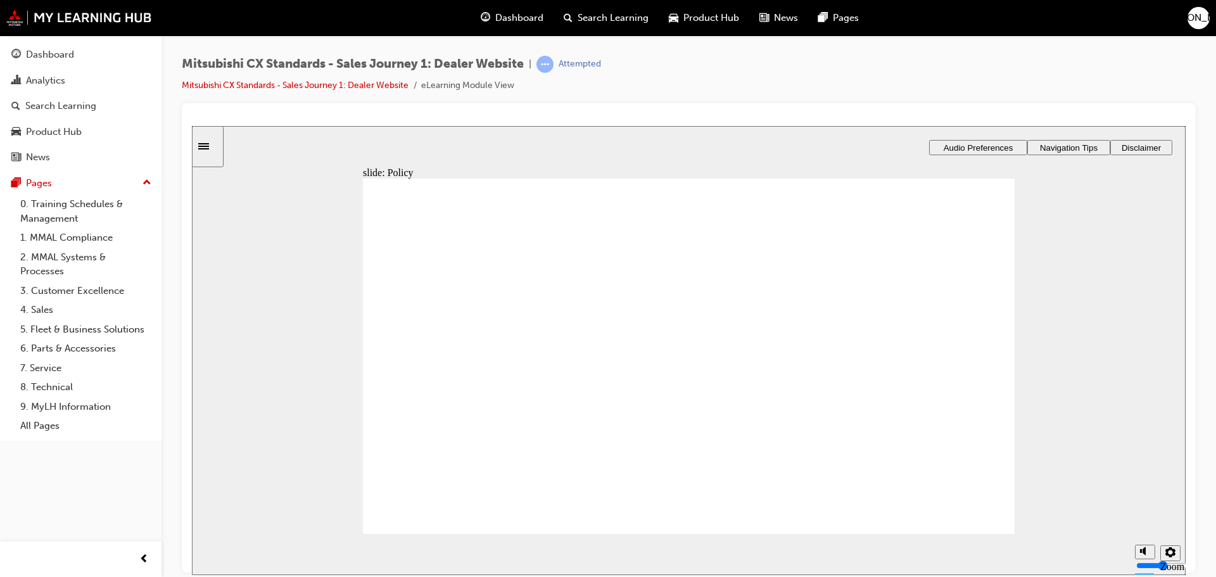
drag, startPoint x: 506, startPoint y: 427, endPoint x: 493, endPoint y: 428, distance: 13.3
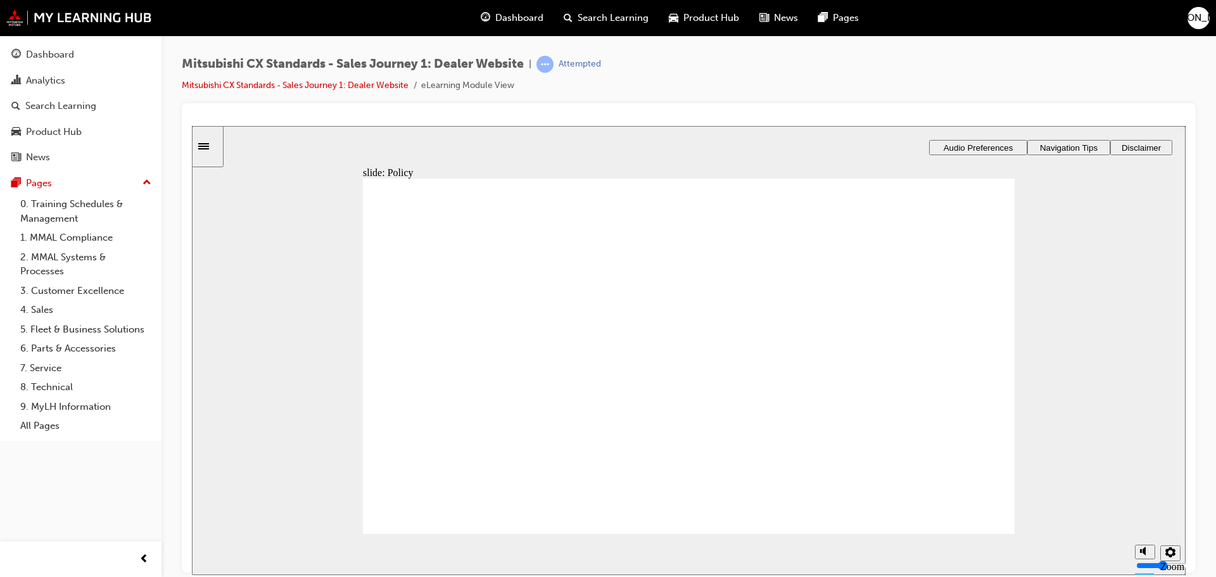
drag, startPoint x: 738, startPoint y: 320, endPoint x: 806, endPoint y: 341, distance: 71.5
drag, startPoint x: 919, startPoint y: 354, endPoint x: 838, endPoint y: 384, distance: 85.7
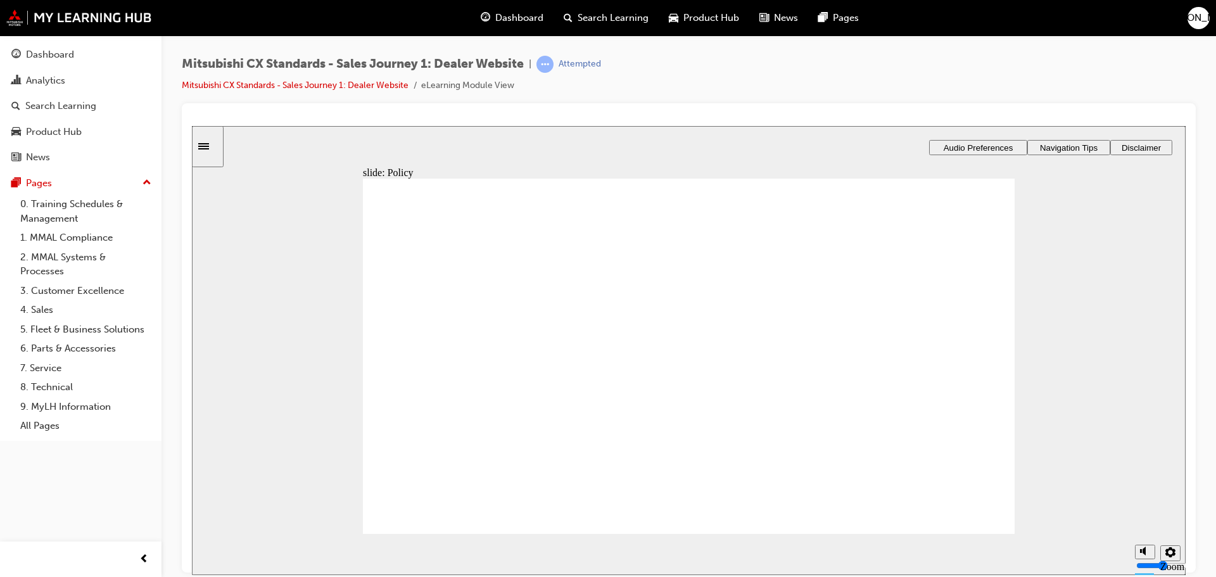
drag, startPoint x: 504, startPoint y: 384, endPoint x: 937, endPoint y: 406, distance: 433.7
drag, startPoint x: 462, startPoint y: 375, endPoint x: 690, endPoint y: 399, distance: 228.6
drag, startPoint x: 422, startPoint y: 387, endPoint x: 872, endPoint y: 423, distance: 451.0
drag, startPoint x: 450, startPoint y: 383, endPoint x: 886, endPoint y: 441, distance: 440.0
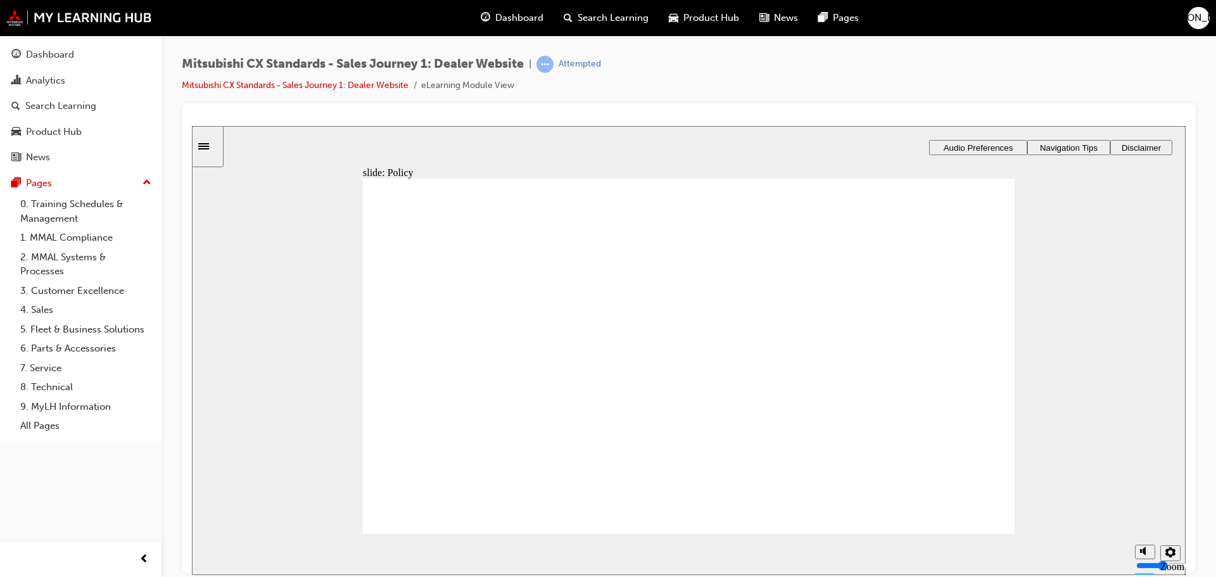
drag, startPoint x: 859, startPoint y: 344, endPoint x: 834, endPoint y: 353, distance: 26.8
drag, startPoint x: 844, startPoint y: 362, endPoint x: 672, endPoint y: 384, distance: 173.7
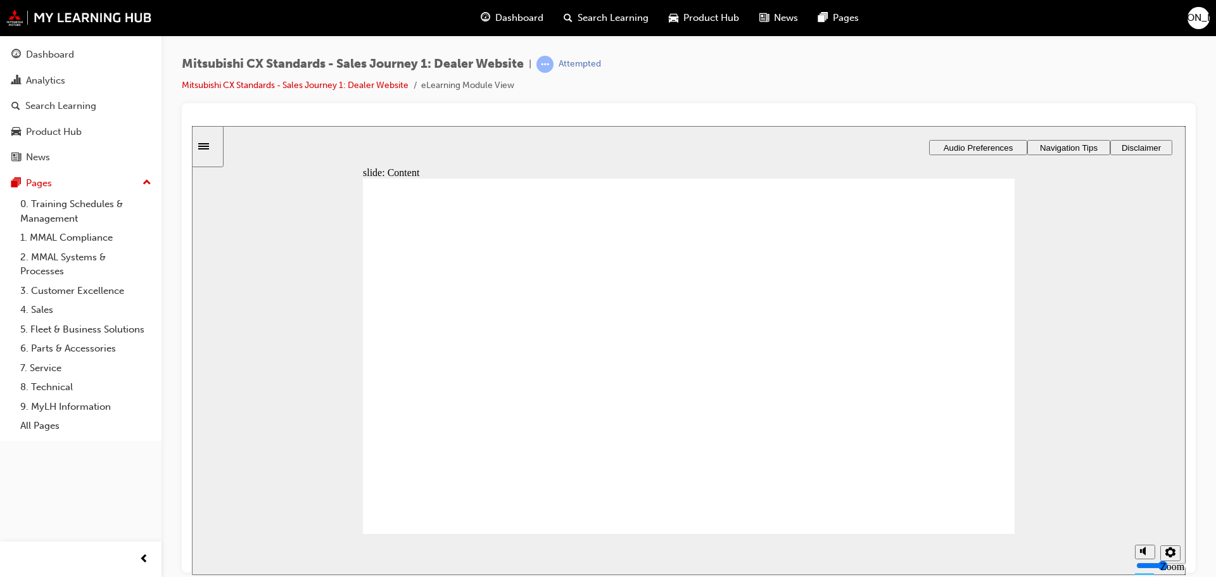
drag, startPoint x: 556, startPoint y: 394, endPoint x: 633, endPoint y: 453, distance: 97.5
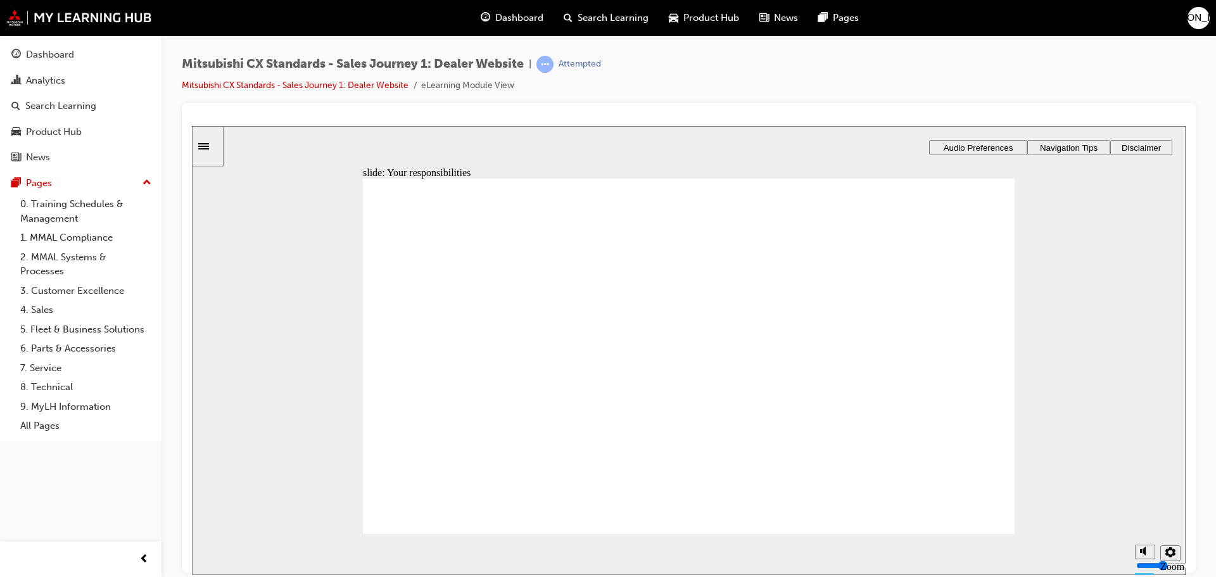
drag, startPoint x: 494, startPoint y: 381, endPoint x: 648, endPoint y: 410, distance: 156.7
drag, startPoint x: 514, startPoint y: 378, endPoint x: 672, endPoint y: 396, distance: 158.7
drag, startPoint x: 509, startPoint y: 380, endPoint x: 702, endPoint y: 446, distance: 203.4
drag, startPoint x: 515, startPoint y: 381, endPoint x: 721, endPoint y: 462, distance: 221.8
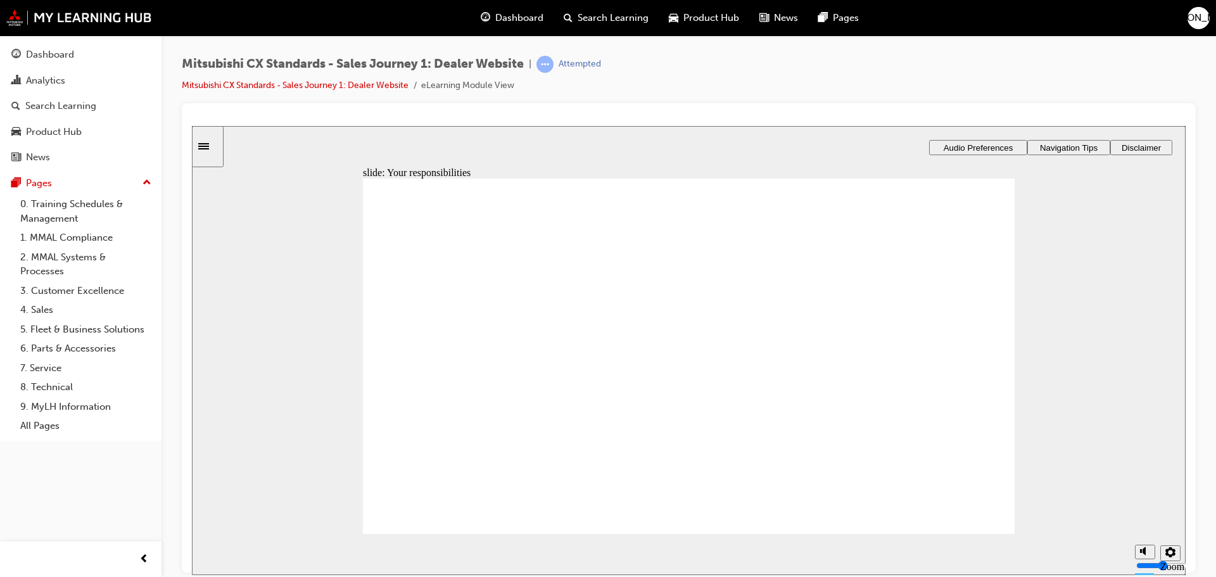
drag, startPoint x: 540, startPoint y: 389, endPoint x: 555, endPoint y: 398, distance: 17.6
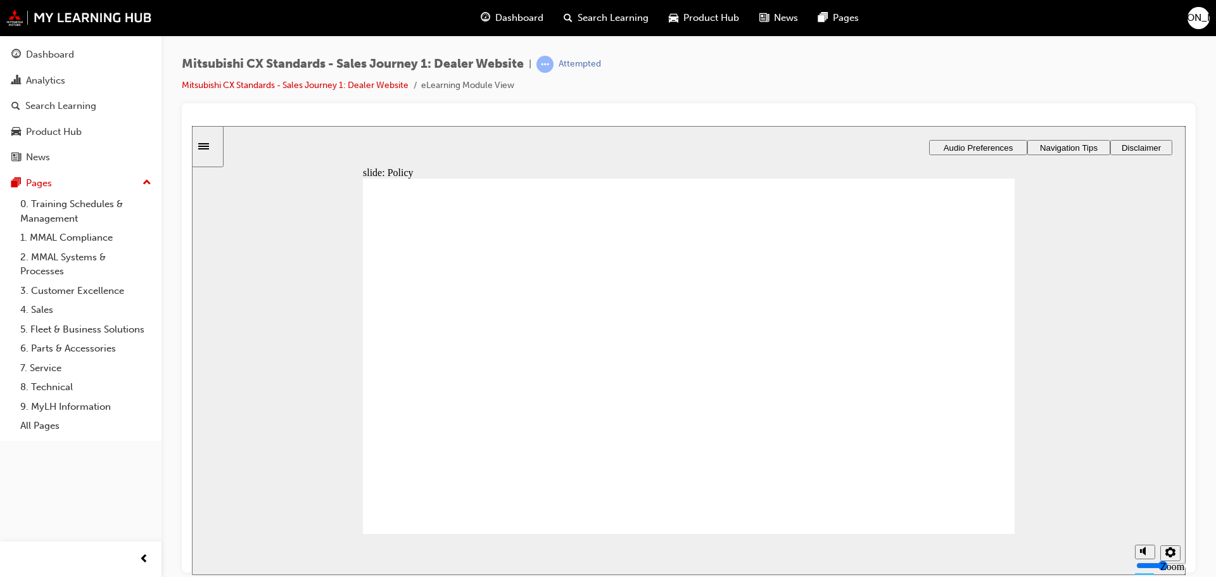
drag, startPoint x: 540, startPoint y: 389, endPoint x: 720, endPoint y: 392, distance: 179.8
drag, startPoint x: 541, startPoint y: 382, endPoint x: 725, endPoint y: 406, distance: 185.8
drag, startPoint x: 512, startPoint y: 381, endPoint x: 703, endPoint y: 429, distance: 197.2
drag, startPoint x: 553, startPoint y: 384, endPoint x: 974, endPoint y: 393, distance: 420.5
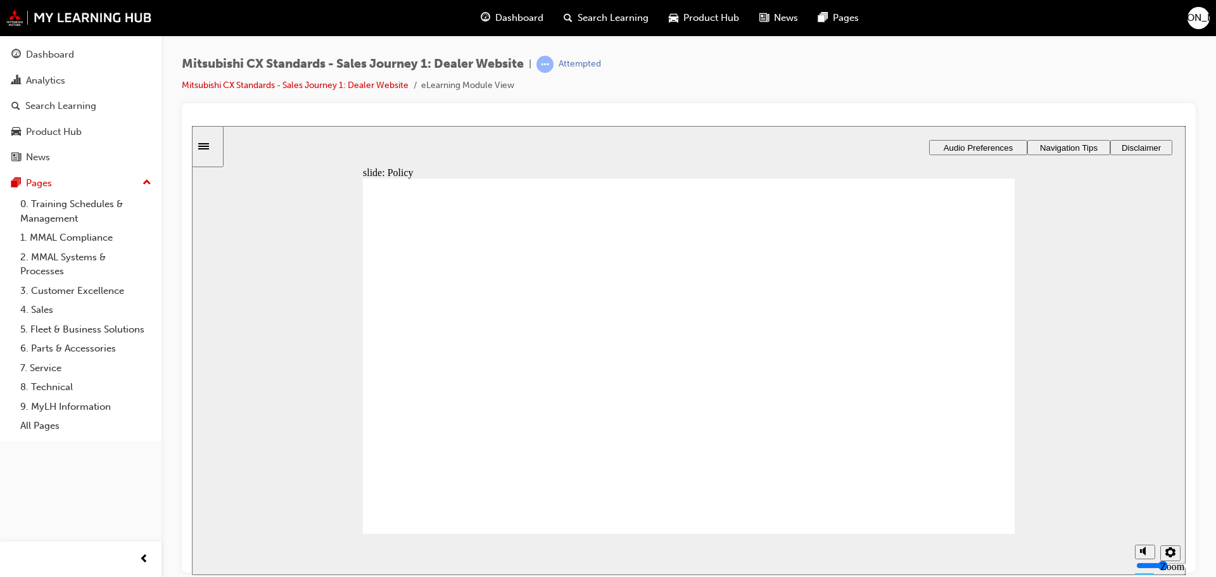
drag, startPoint x: 755, startPoint y: 321, endPoint x: 788, endPoint y: 343, distance: 40.2
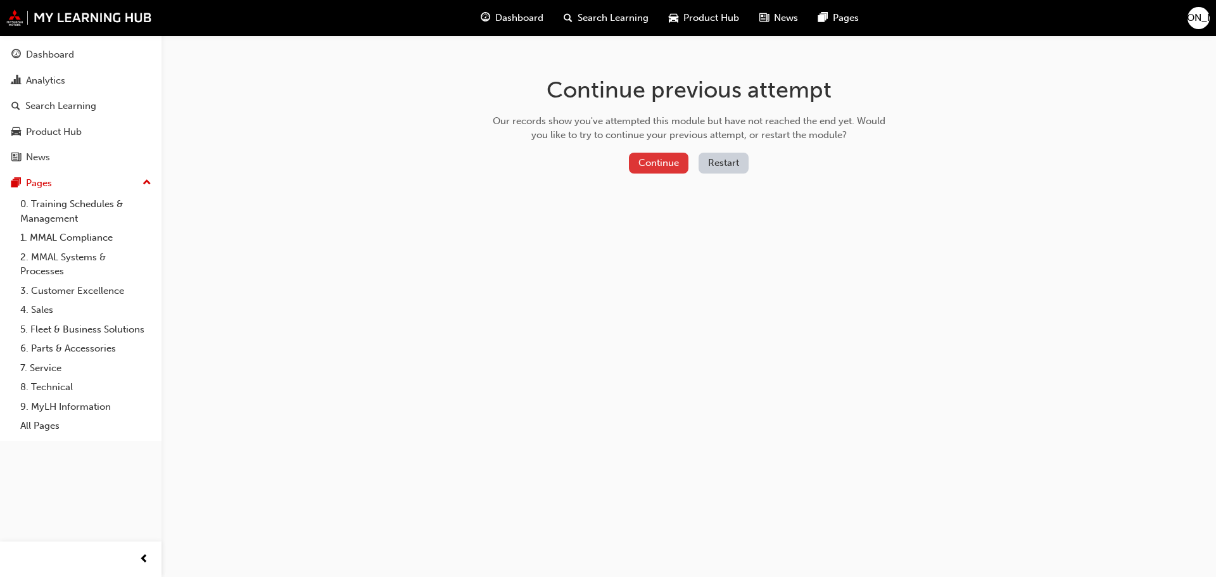
click at [663, 168] on button "Continue" at bounding box center [659, 163] width 60 height 21
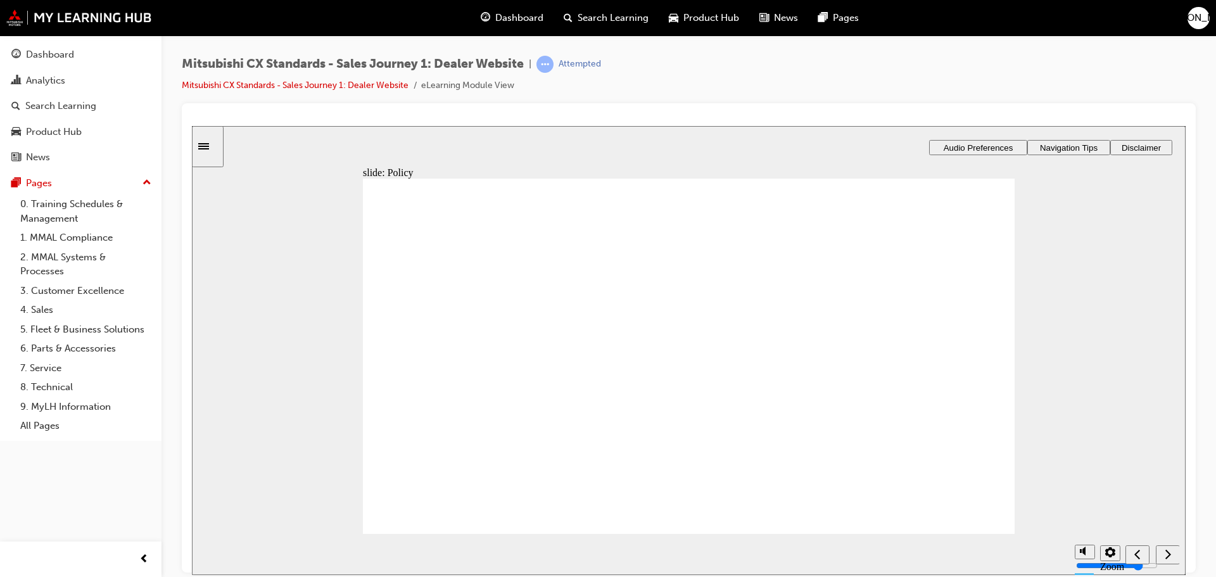
drag, startPoint x: 828, startPoint y: 315, endPoint x: 734, endPoint y: 347, distance: 98.3
checkbox input "true"
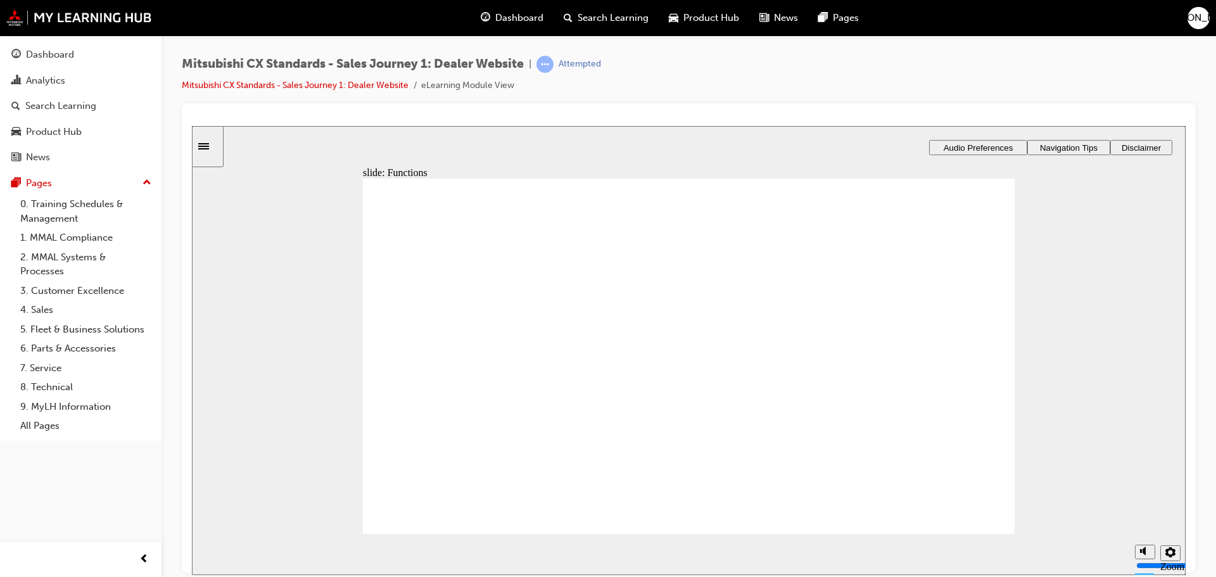
checkbox input "true"
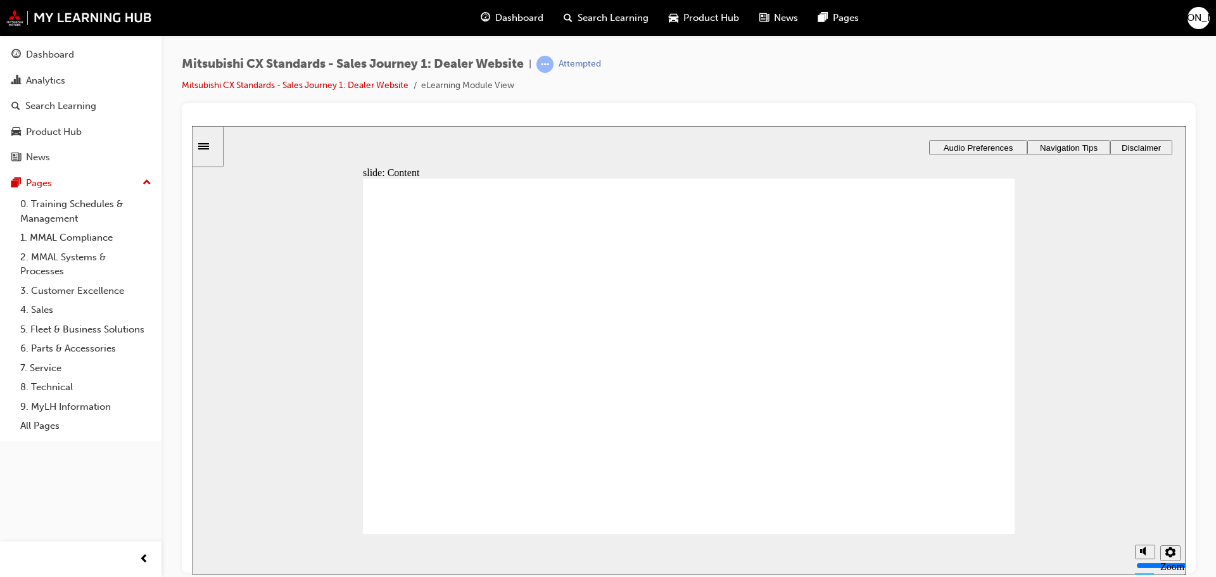
checkbox input "true"
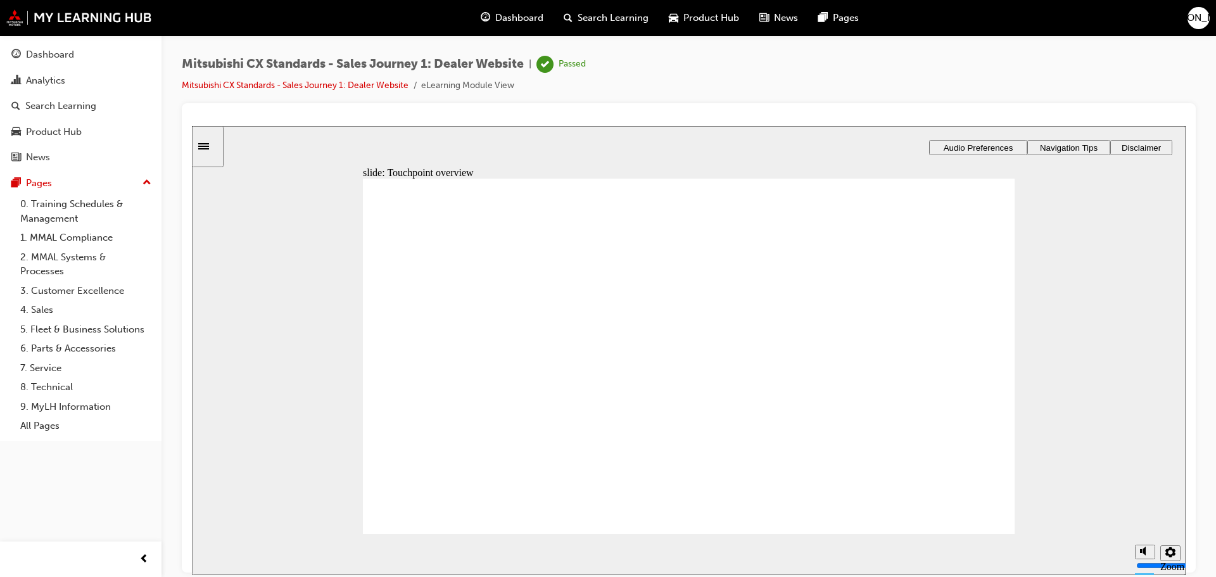
drag, startPoint x: 916, startPoint y: 251, endPoint x: 909, endPoint y: 251, distance: 7.6
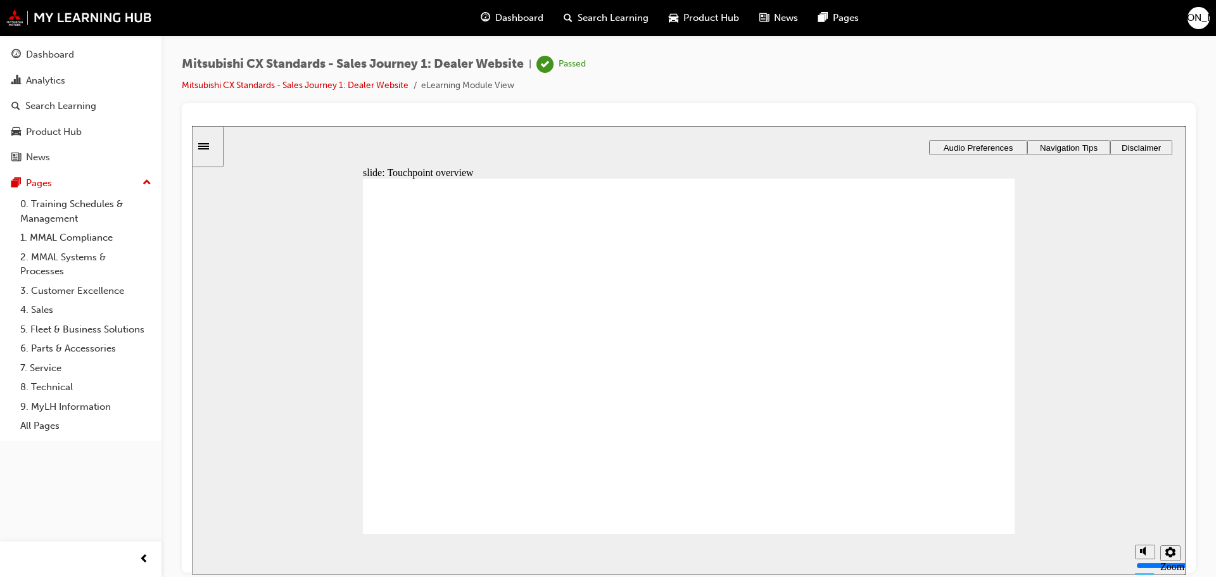
drag, startPoint x: 615, startPoint y: 344, endPoint x: 638, endPoint y: 377, distance: 40.9
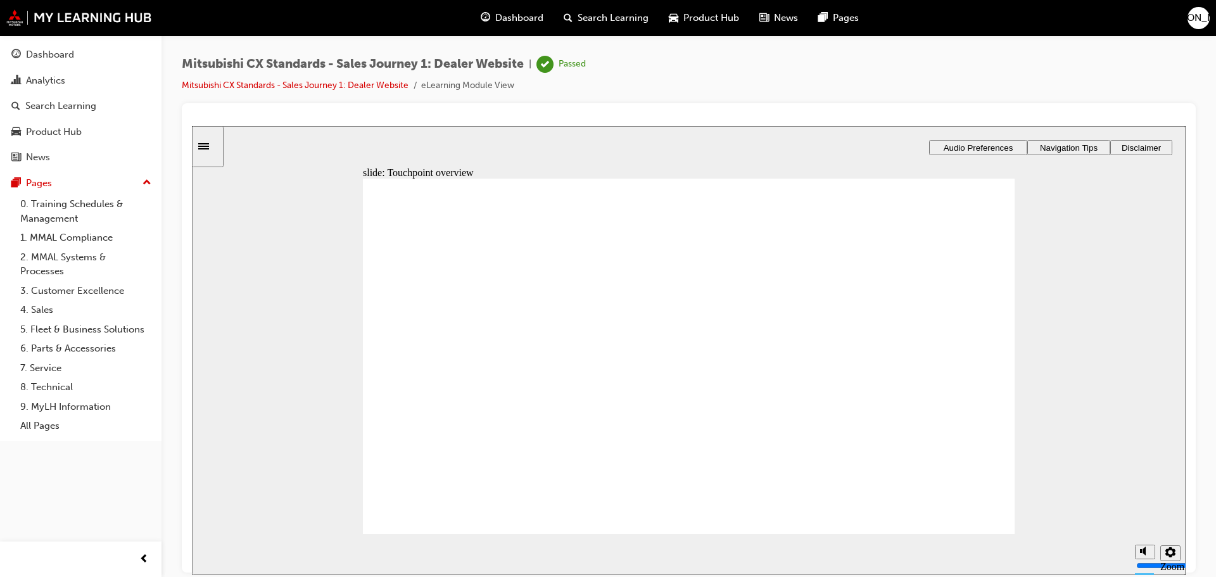
drag, startPoint x: 640, startPoint y: 382, endPoint x: 741, endPoint y: 424, distance: 109.0
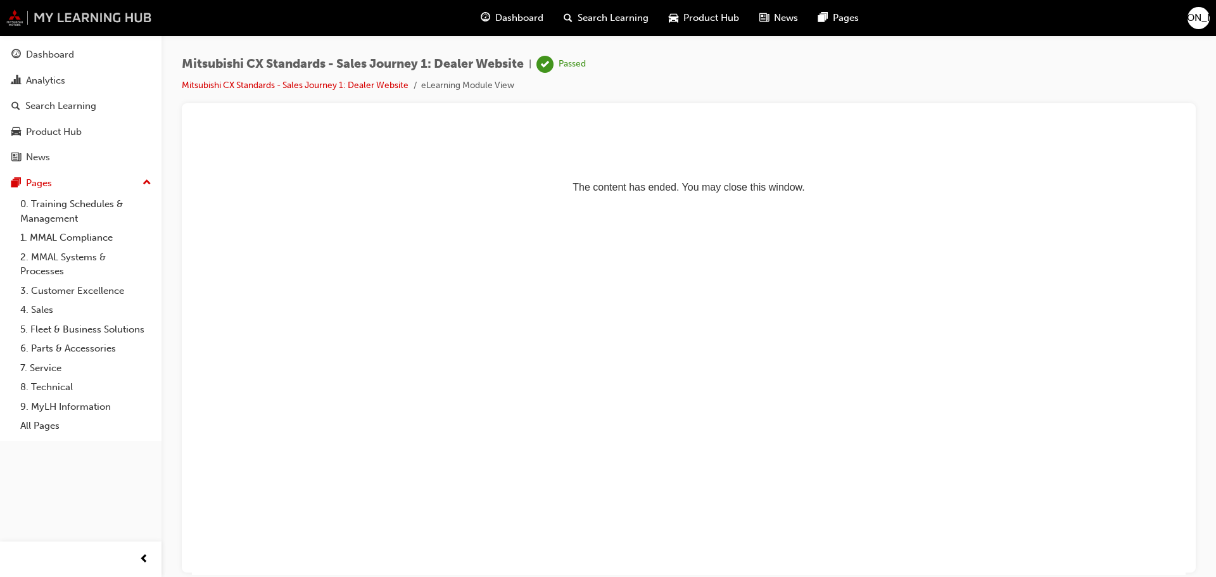
click at [77, 16] on img at bounding box center [79, 17] width 146 height 16
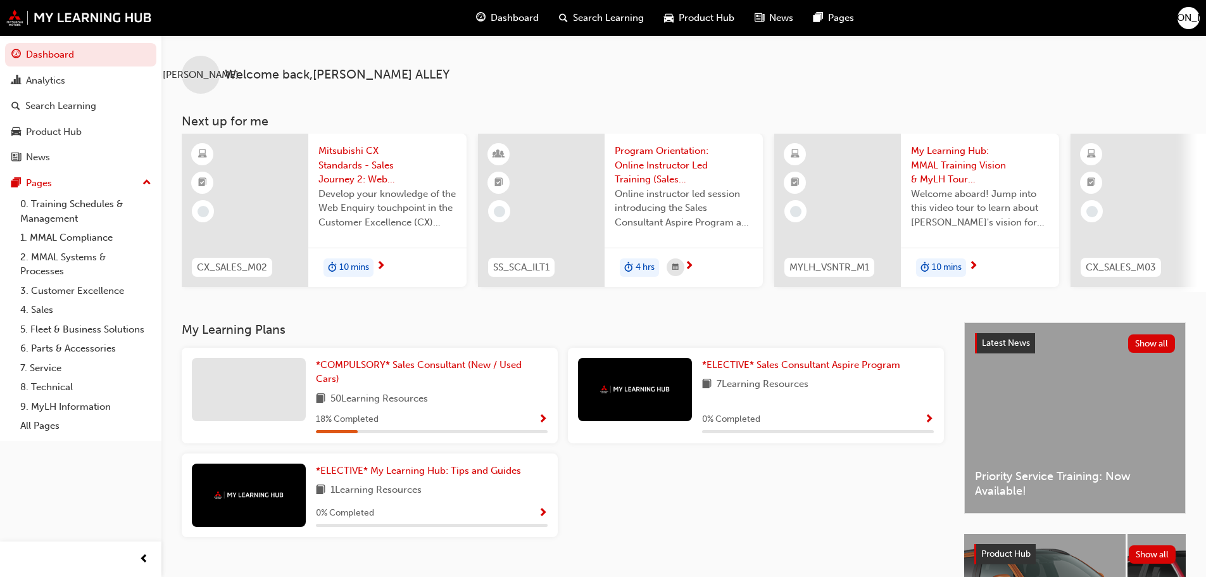
click at [969, 249] on div "10 mins" at bounding box center [980, 268] width 158 height 40
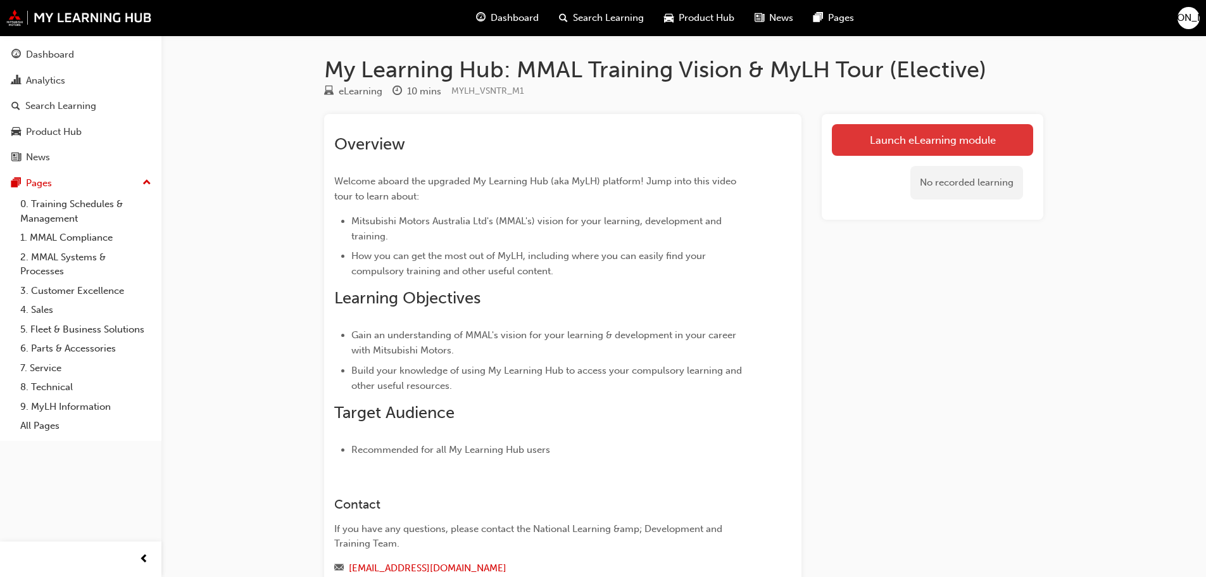
click at [979, 148] on link "Launch eLearning module" at bounding box center [932, 140] width 201 height 32
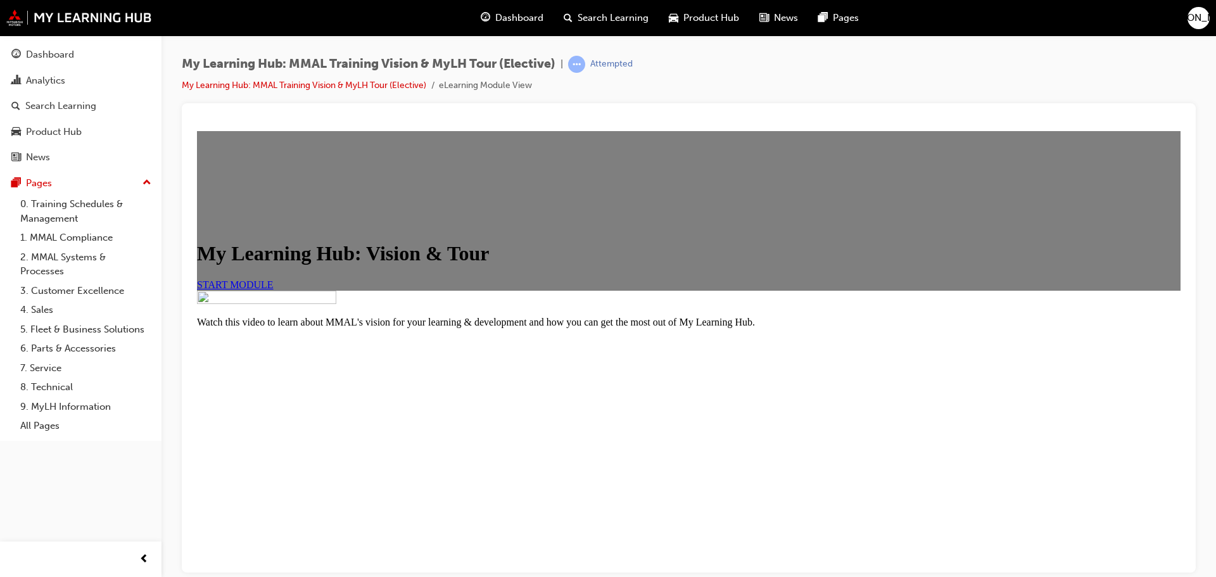
scroll to position [151, 0]
click at [274, 279] on link "START MODULE" at bounding box center [235, 284] width 77 height 11
